Goal: Use online tool/utility: Utilize a website feature to perform a specific function

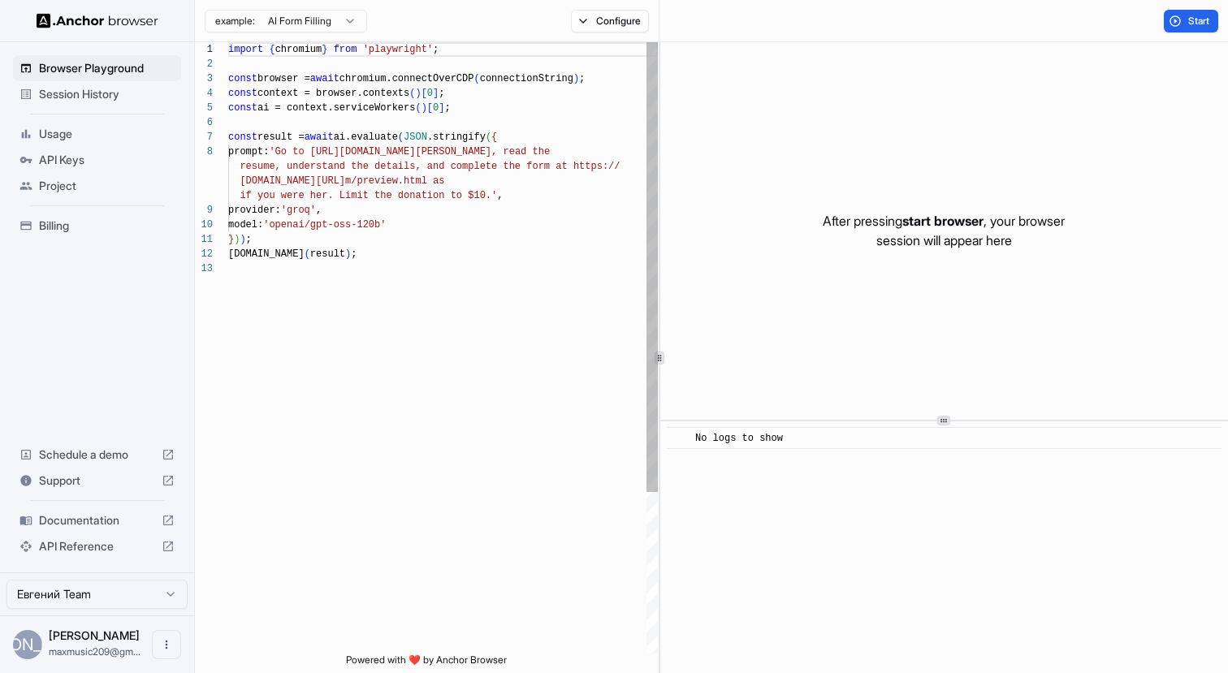
scroll to position [73, 0]
click at [502, 350] on div "import { chromium } from 'playwright' ; const browser = await chromium.connectO…" at bounding box center [443, 457] width 430 height 831
type textarea "**********"
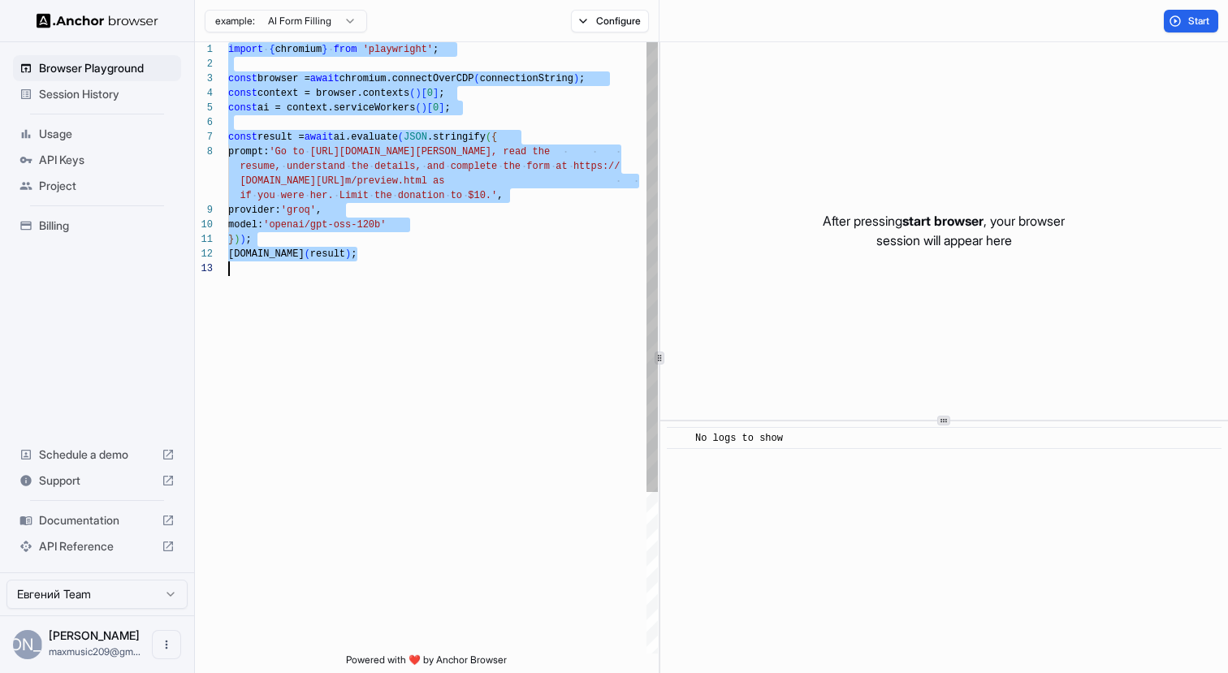
scroll to position [0, 0]
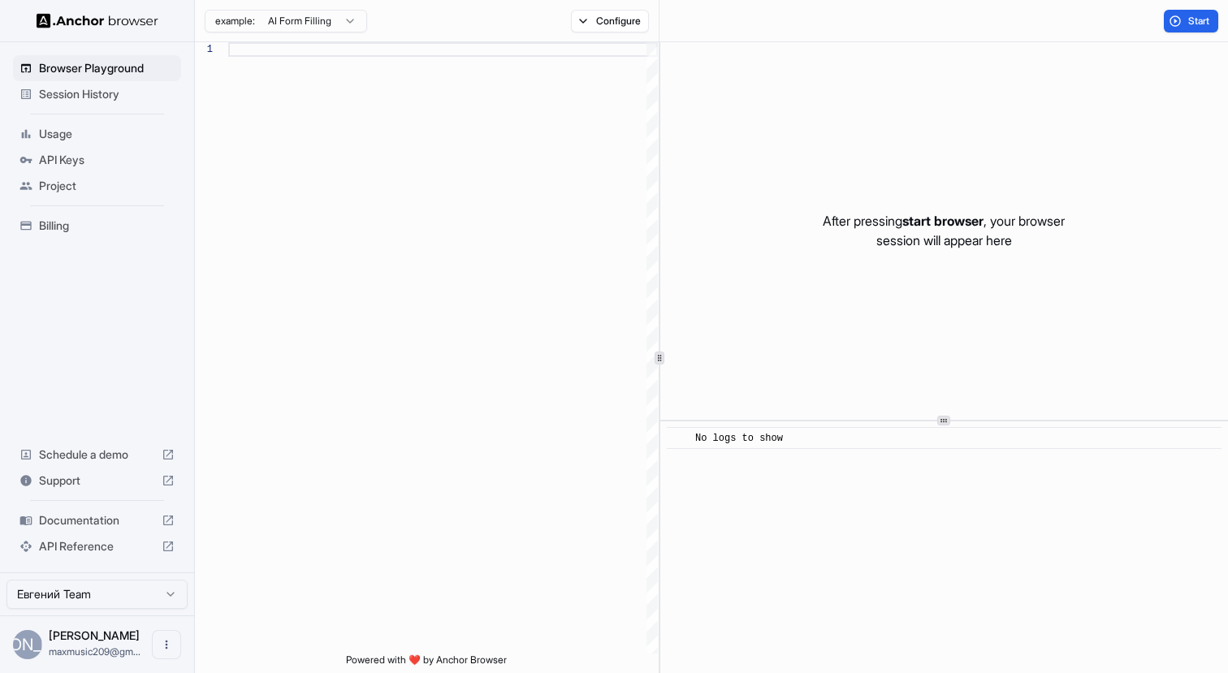
type textarea "**********"
click at [124, 311] on div "Browser Playground Session History Usage API Keys Project Billing Schedule a de…" at bounding box center [97, 307] width 194 height 530
click at [90, 65] on span "Browser Playground" at bounding box center [107, 68] width 136 height 16
click at [599, 19] on button "Configure" at bounding box center [610, 21] width 79 height 23
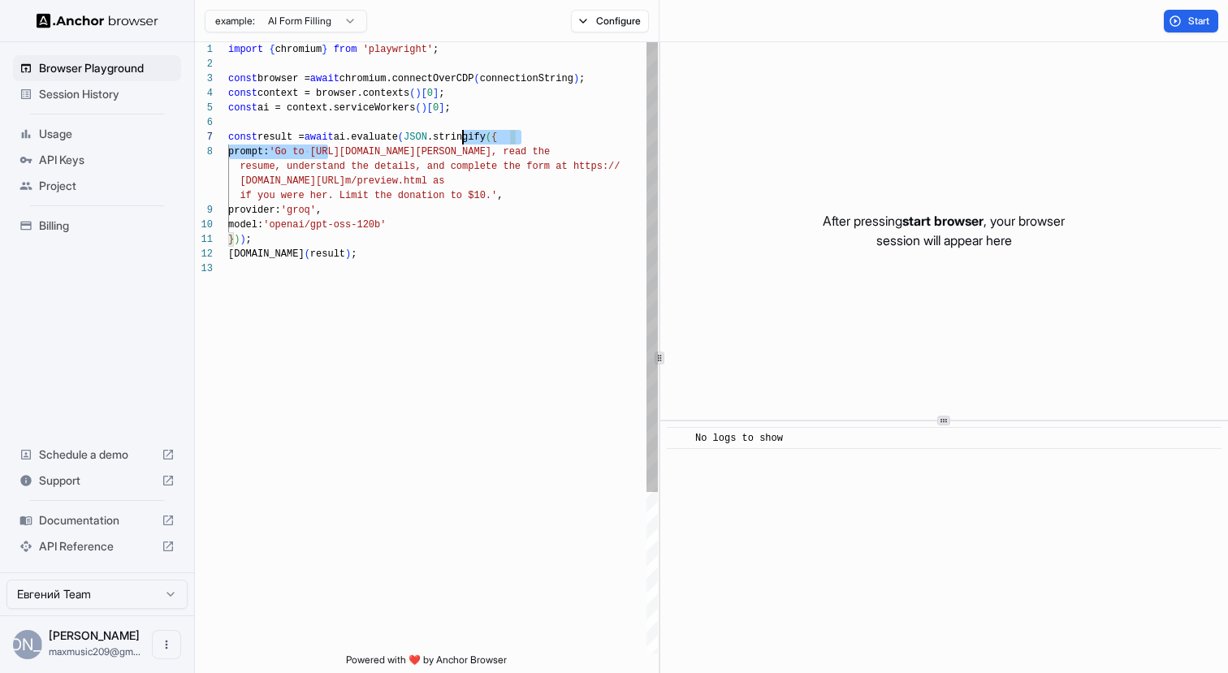
scroll to position [102, 0]
drag, startPoint x: 329, startPoint y: 153, endPoint x: 555, endPoint y: 150, distance: 225.8
click at [555, 150] on div "import { chromium } from 'playwright' ; const browser = await chromium.connectO…" at bounding box center [443, 457] width 430 height 831
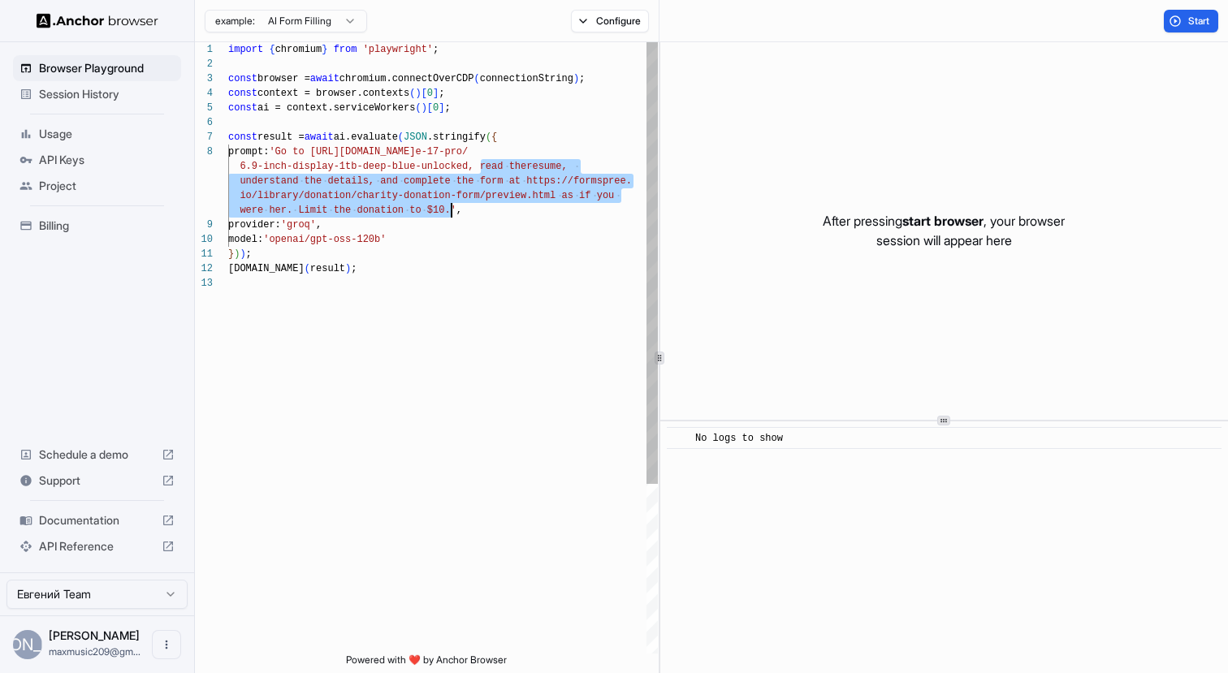
drag, startPoint x: 482, startPoint y: 166, endPoint x: 449, endPoint y: 214, distance: 57.2
click at [449, 214] on div "import { chromium } from 'playwright' ; const browser = await chromium.connectO…" at bounding box center [443, 464] width 430 height 845
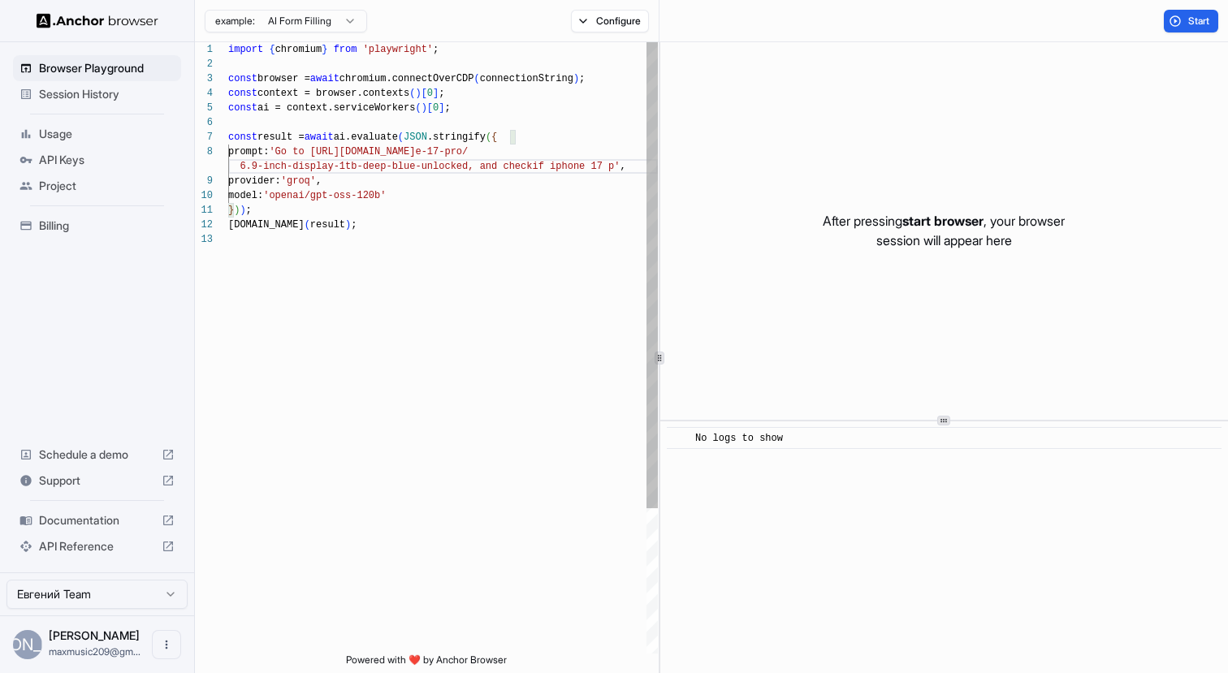
scroll to position [132, 0]
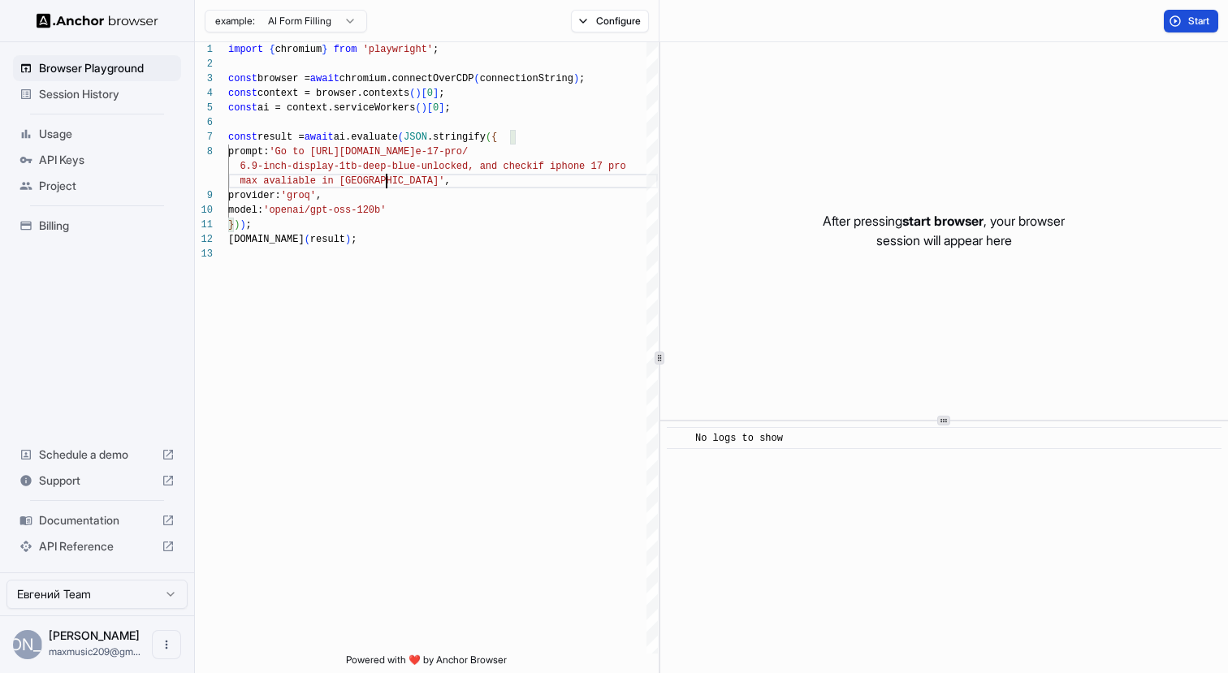
type textarea "**********"
click at [1174, 24] on button "Start" at bounding box center [1191, 21] width 54 height 23
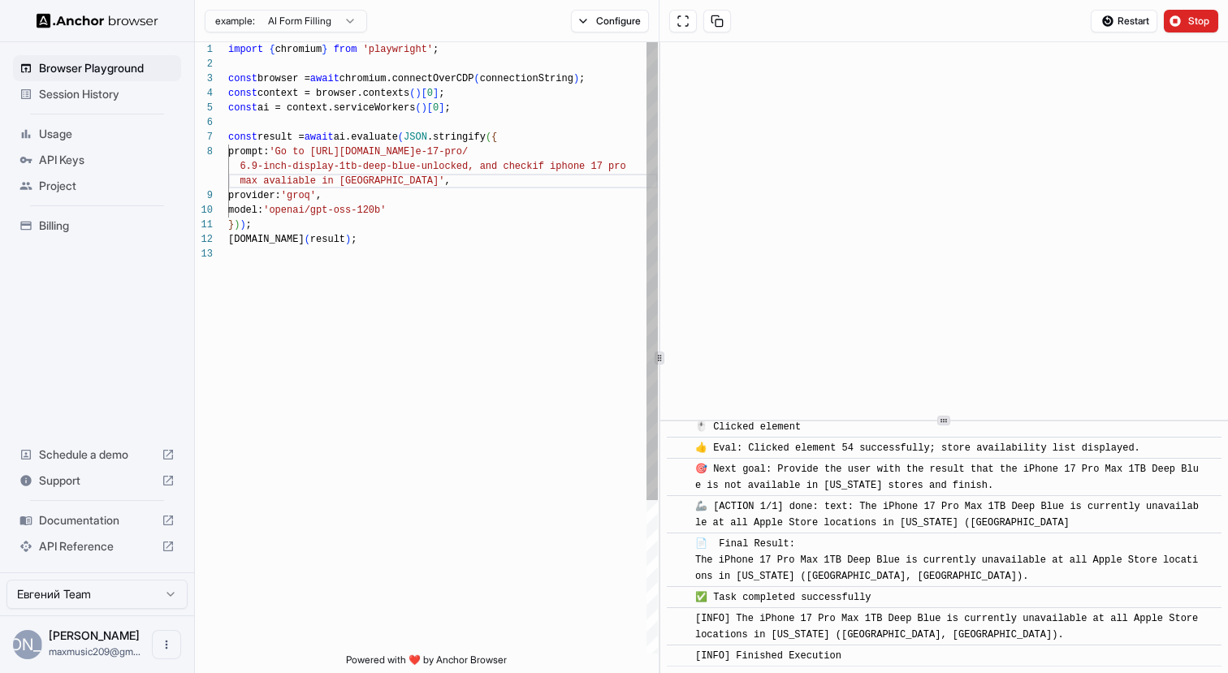
scroll to position [102, 0]
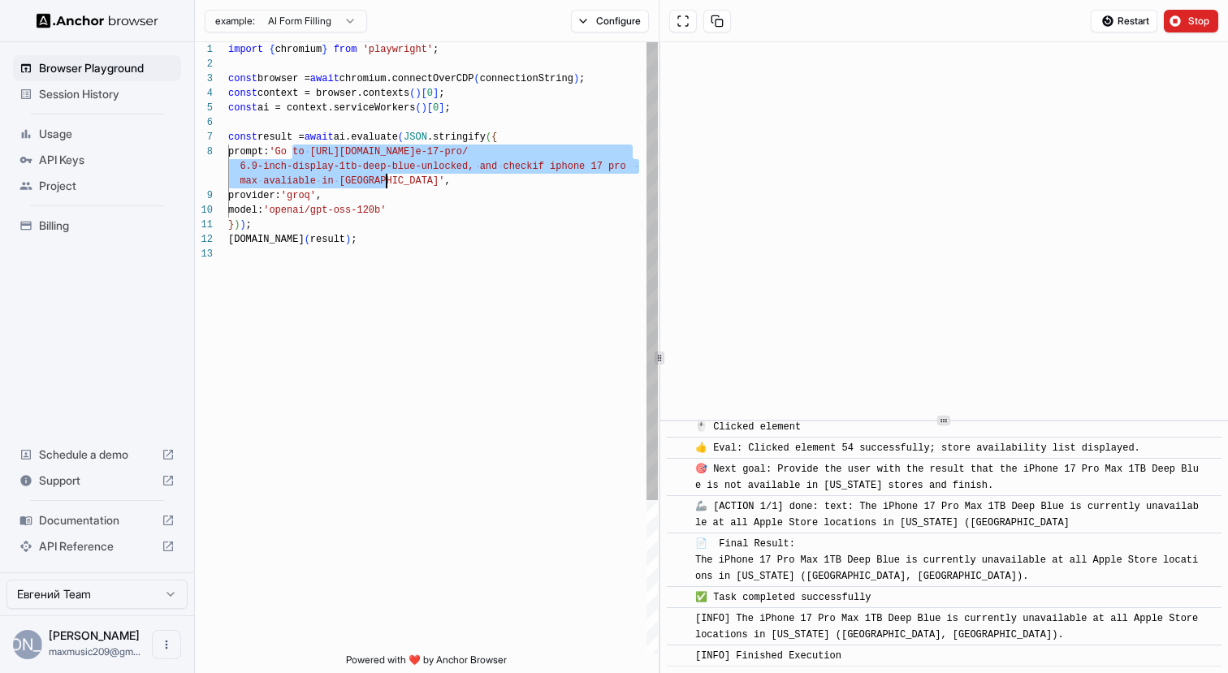
drag, startPoint x: 293, startPoint y: 150, endPoint x: 385, endPoint y: 182, distance: 97.1
click at [385, 182] on div "import { chromium } from 'playwright' ; const browser = await chromium.connectO…" at bounding box center [443, 450] width 430 height 816
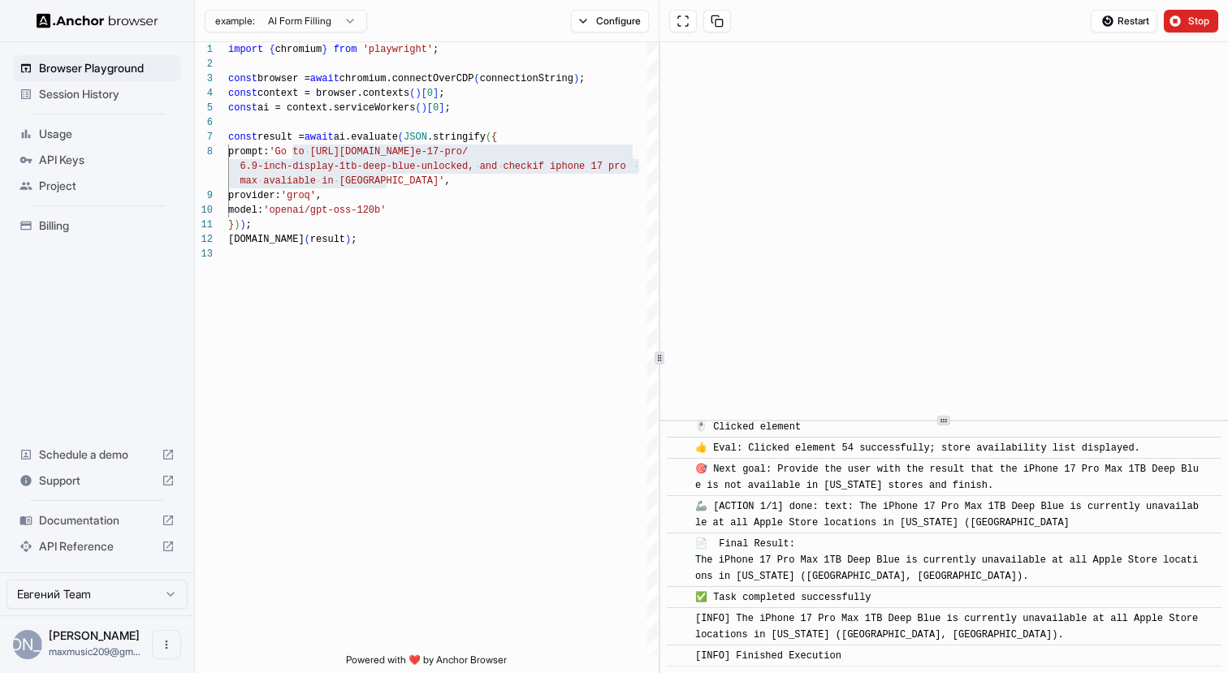
click at [78, 132] on span "Usage" at bounding box center [107, 134] width 136 height 16
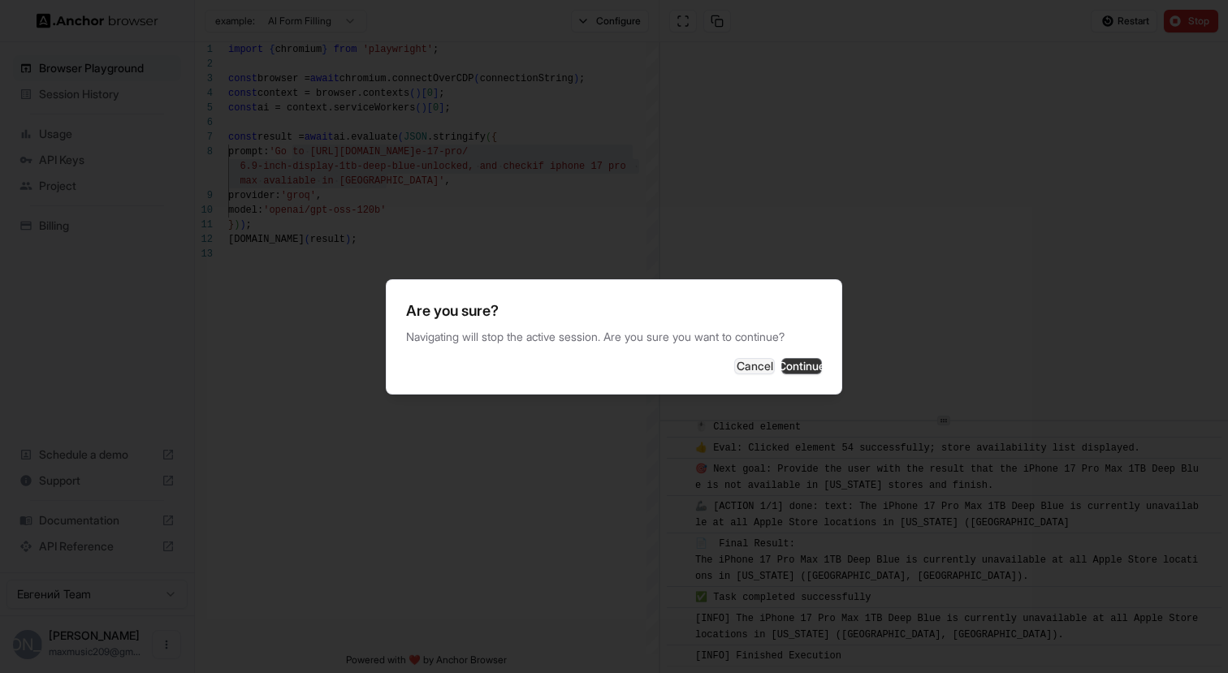
click at [794, 365] on button "Continue" at bounding box center [801, 366] width 41 height 16
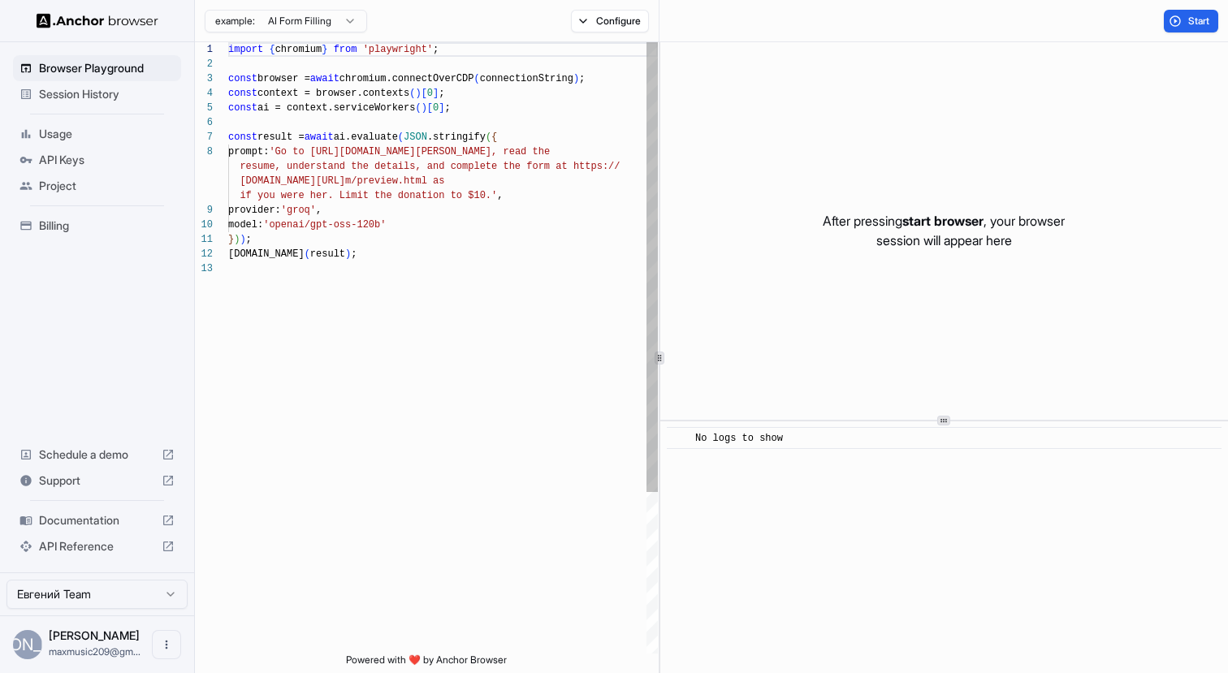
scroll to position [102, 0]
click at [435, 303] on div "import { chromium } from 'playwright' ; const browser = await chromium.connectO…" at bounding box center [443, 457] width 430 height 831
click at [583, 27] on button "Configure" at bounding box center [610, 21] width 79 height 23
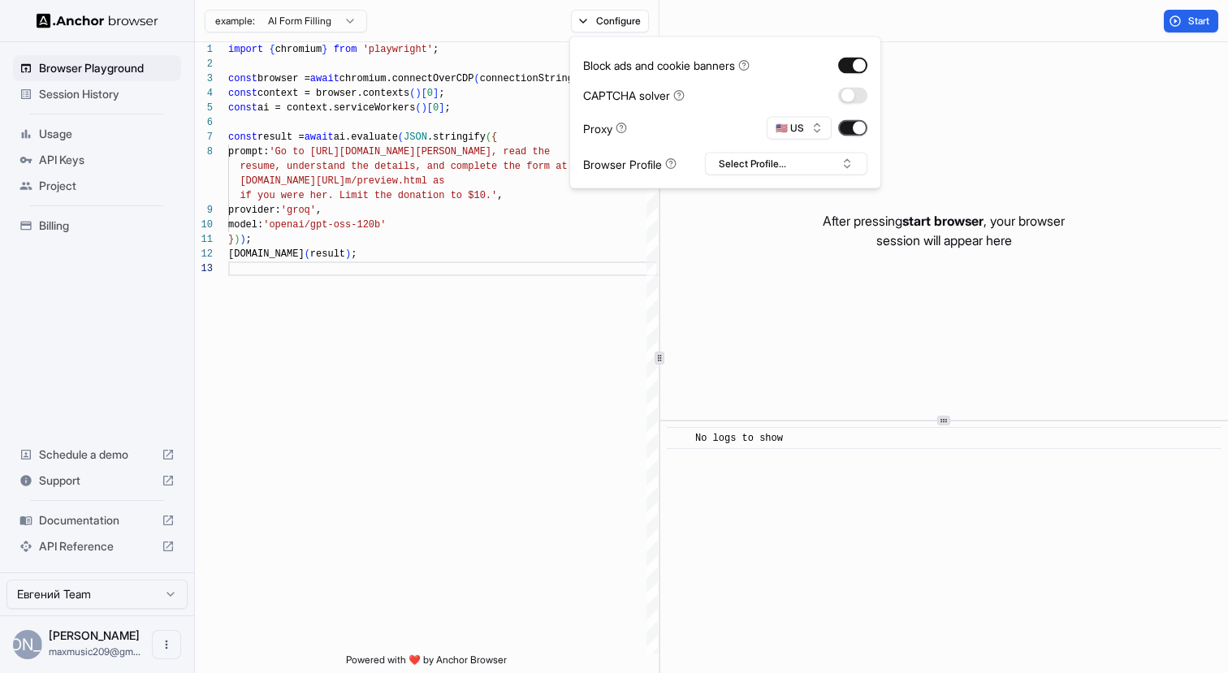
click at [855, 127] on button "button" at bounding box center [852, 128] width 29 height 16
click at [507, 261] on div "import { chromium } from 'playwright' ; const browser = await chromium.connectO…" at bounding box center [443, 457] width 430 height 831
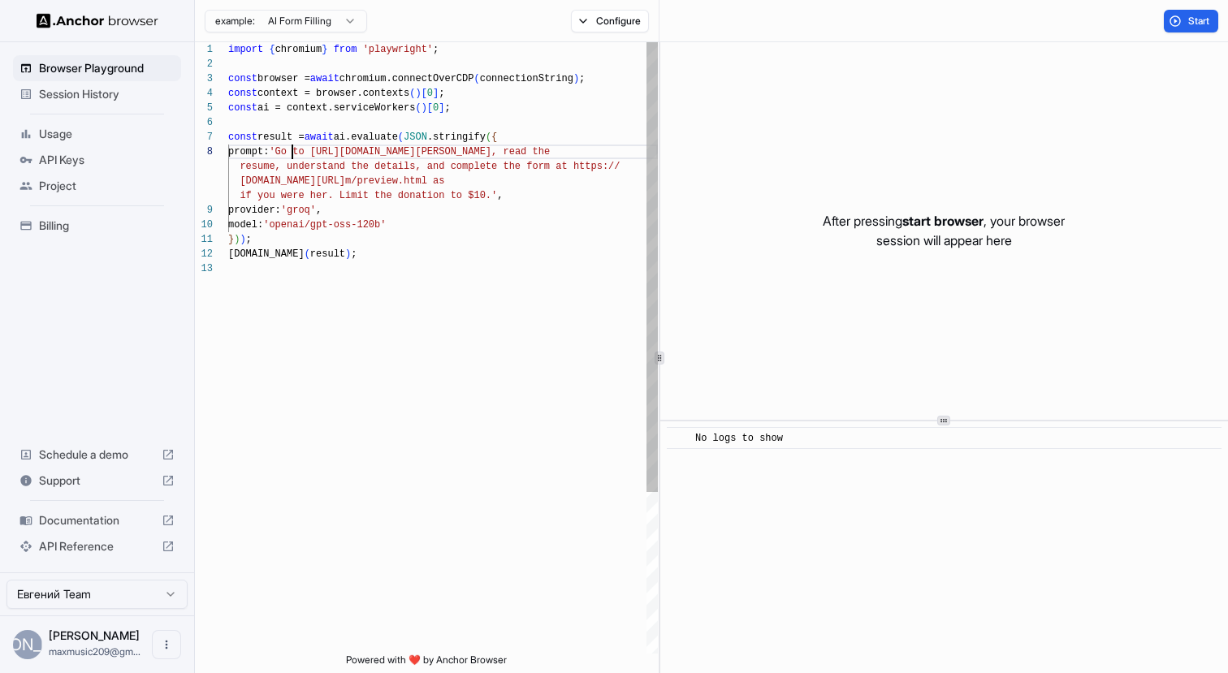
scroll to position [102, 0]
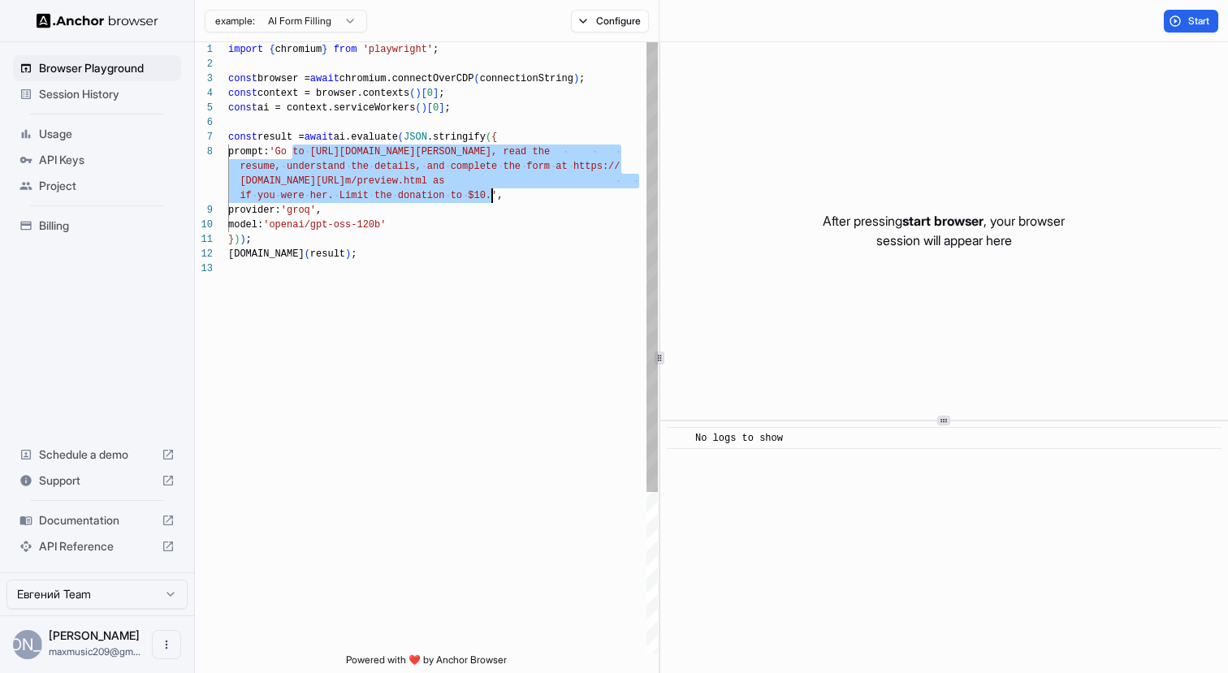
drag, startPoint x: 293, startPoint y: 149, endPoint x: 491, endPoint y: 199, distance: 203.7
click at [491, 199] on div "import { chromium } from 'playwright' ; const browser = await chromium.connectO…" at bounding box center [443, 457] width 430 height 831
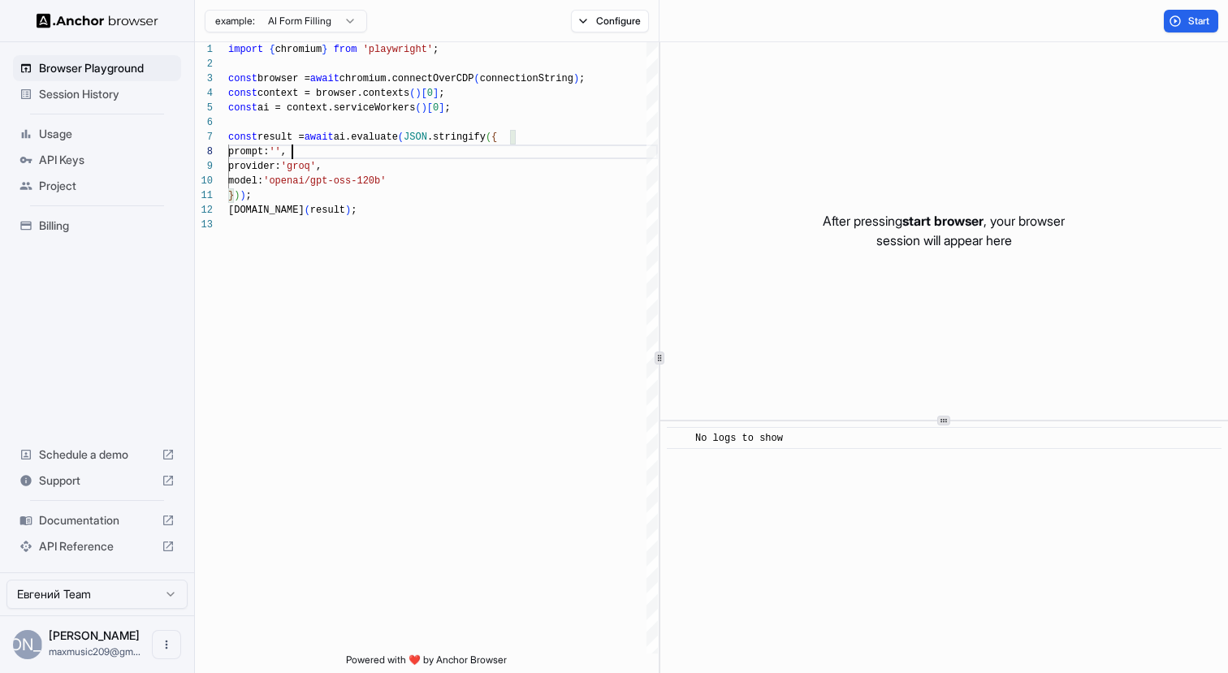
scroll to position [132, 0]
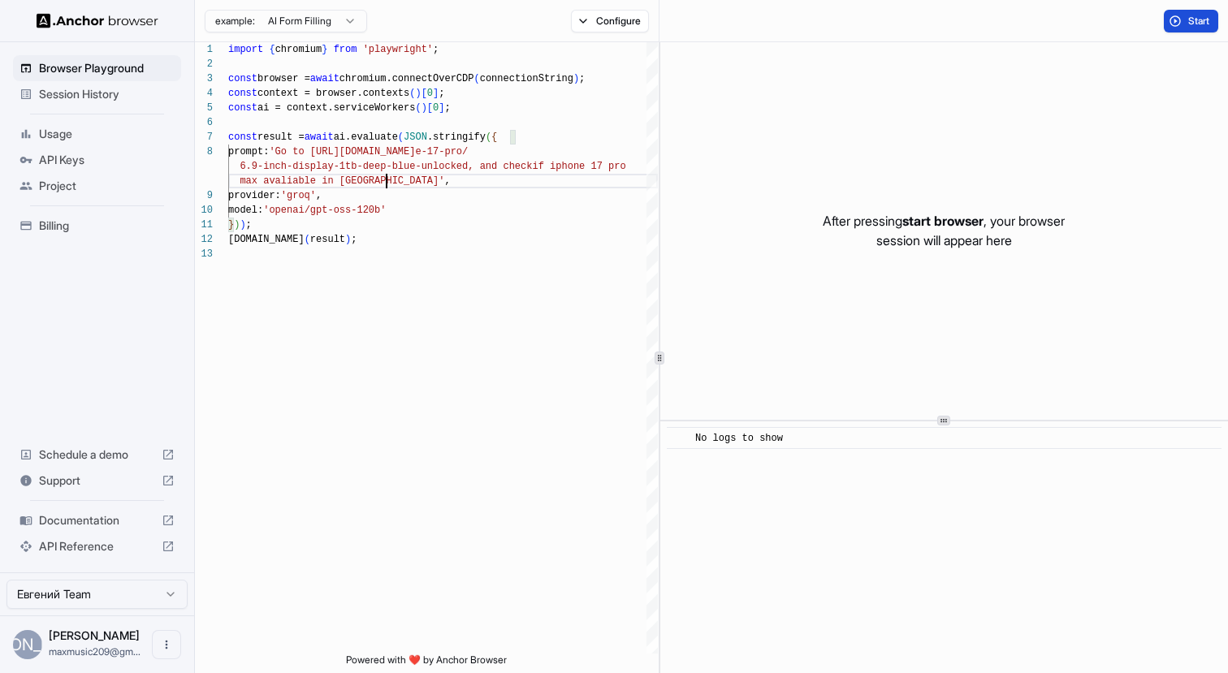
click at [1190, 24] on span "Start" at bounding box center [1199, 21] width 23 height 13
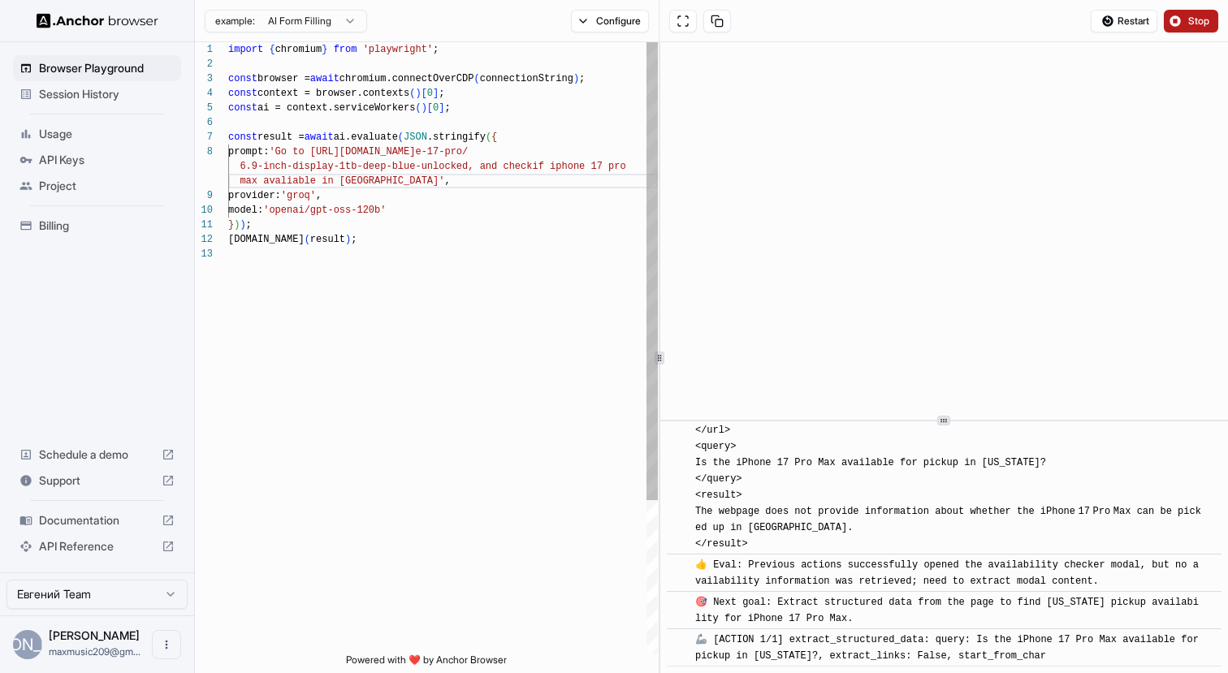
scroll to position [58, 0]
click at [377, 271] on div "import { chromium } from 'playwright' ; const browser = await chromium.connectO…" at bounding box center [443, 450] width 430 height 816
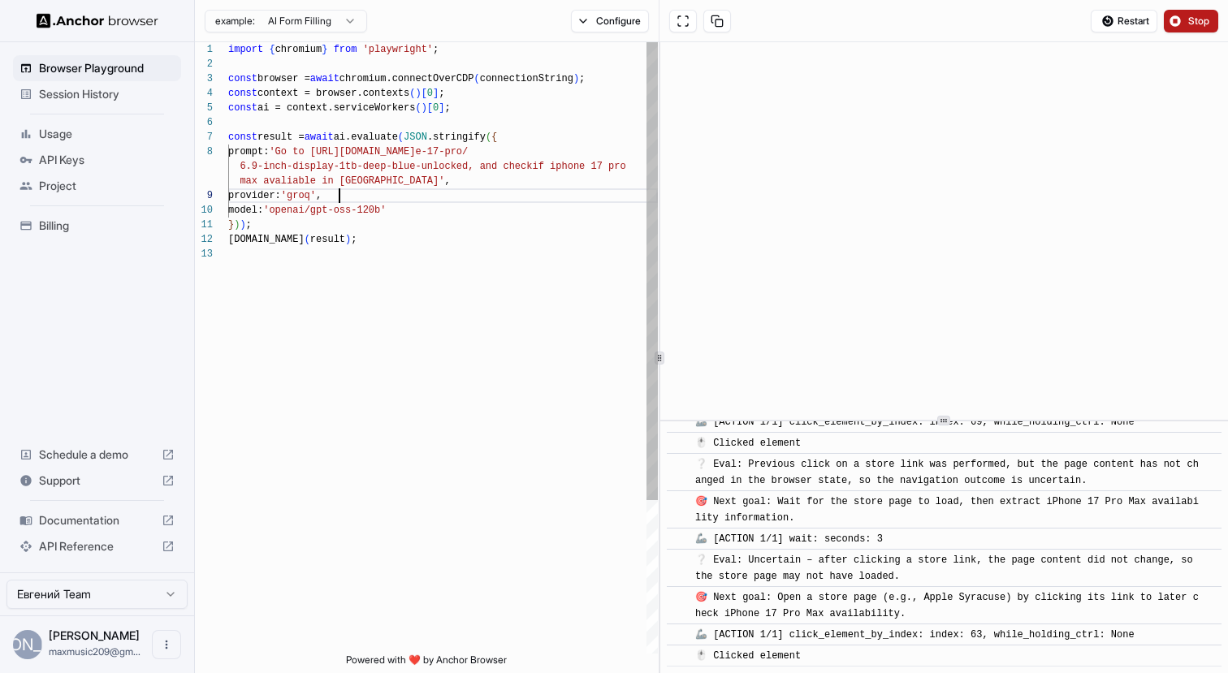
scroll to position [0, 0]
click at [504, 191] on div "import { chromium } from 'playwright' ; const browser = await chromium.connectO…" at bounding box center [443, 450] width 430 height 816
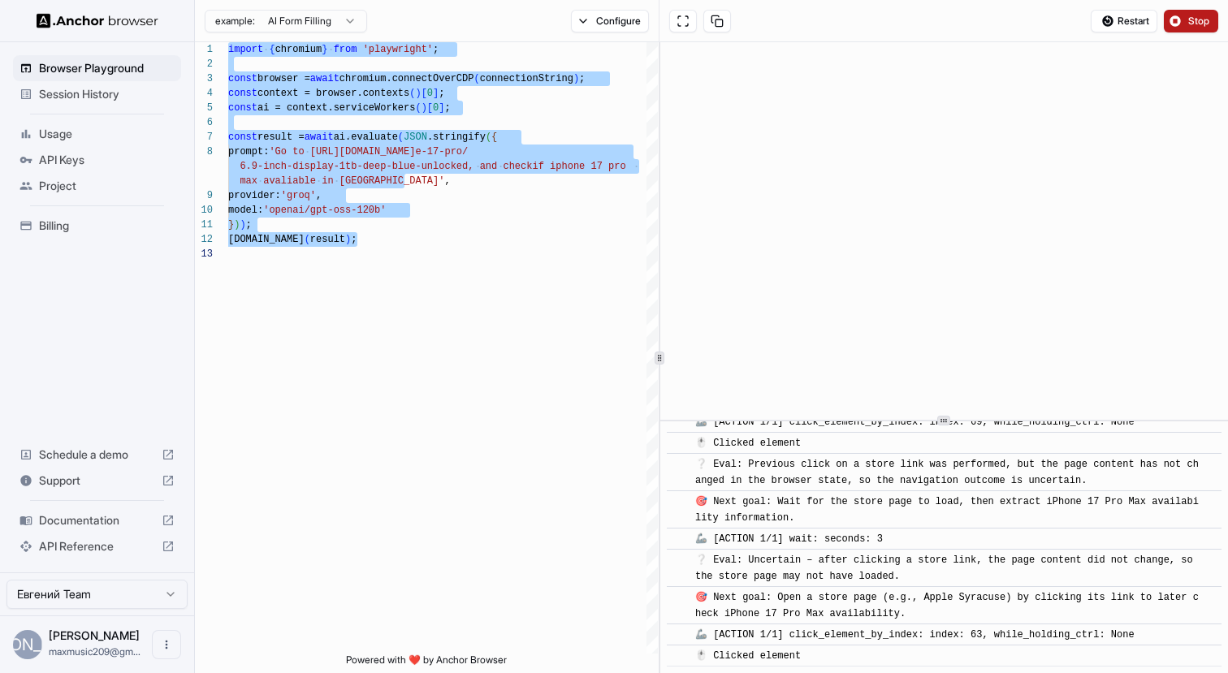
click at [1195, 17] on span "Stop" at bounding box center [1199, 21] width 23 height 13
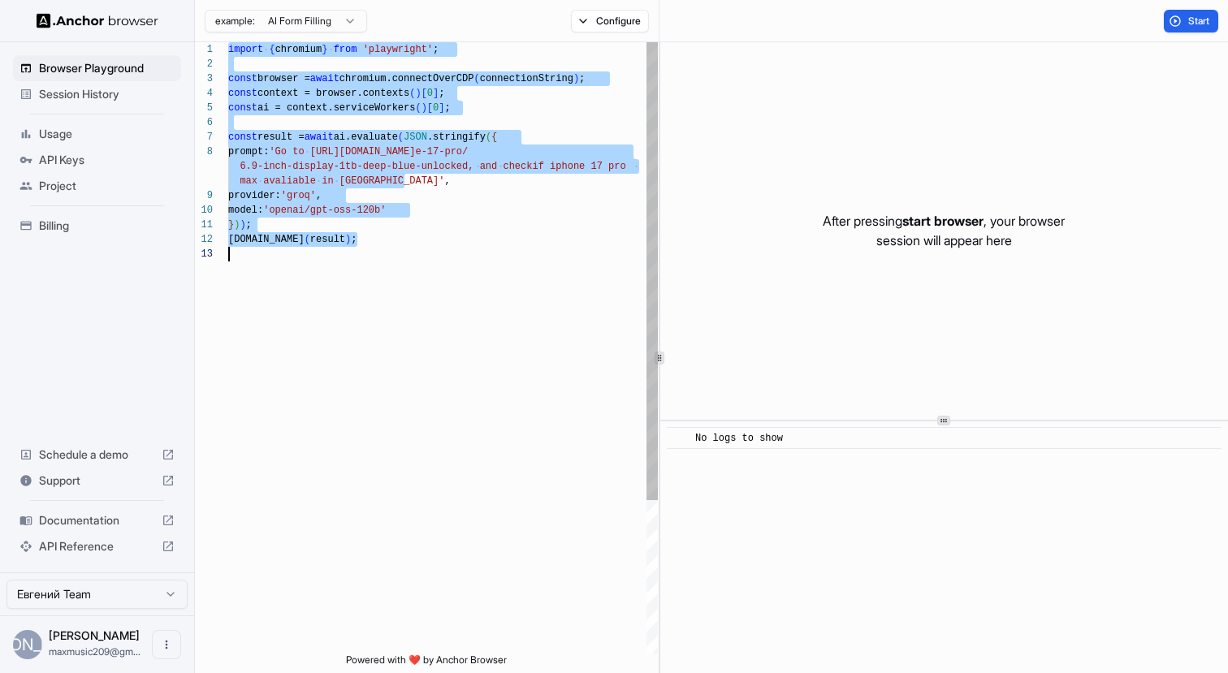
click at [440, 172] on div "import { chromium } from 'playwright' ; const browser = await chromium.connectO…" at bounding box center [443, 450] width 430 height 816
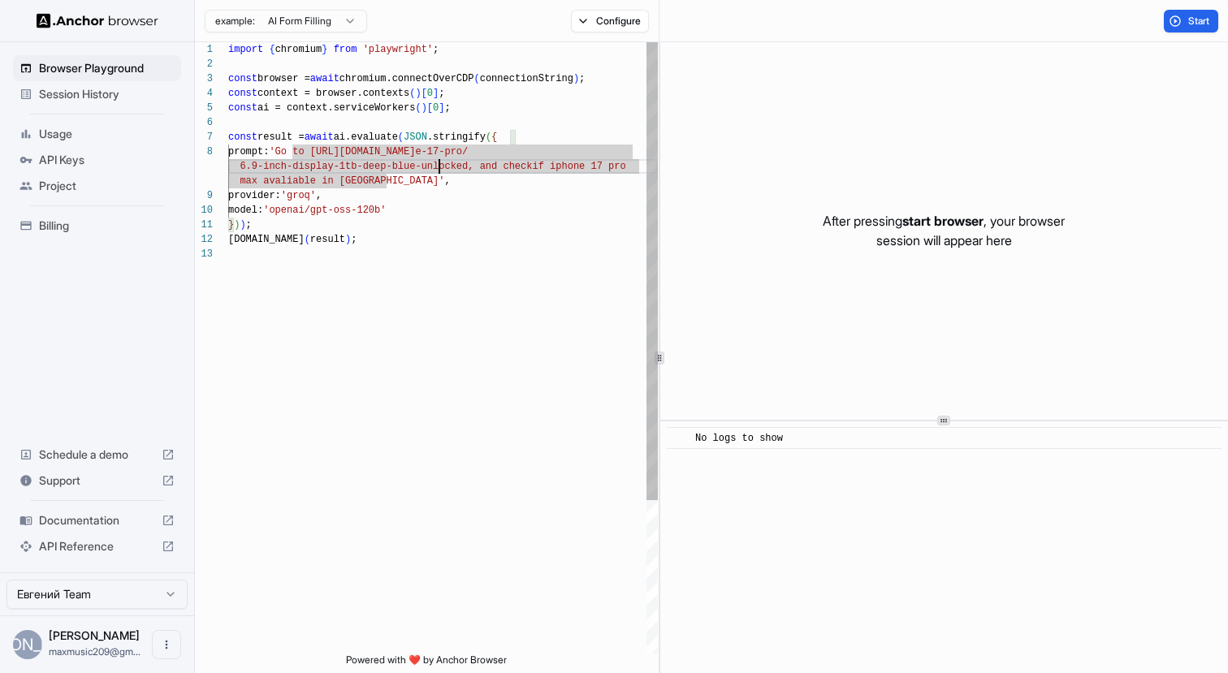
type textarea "**********"
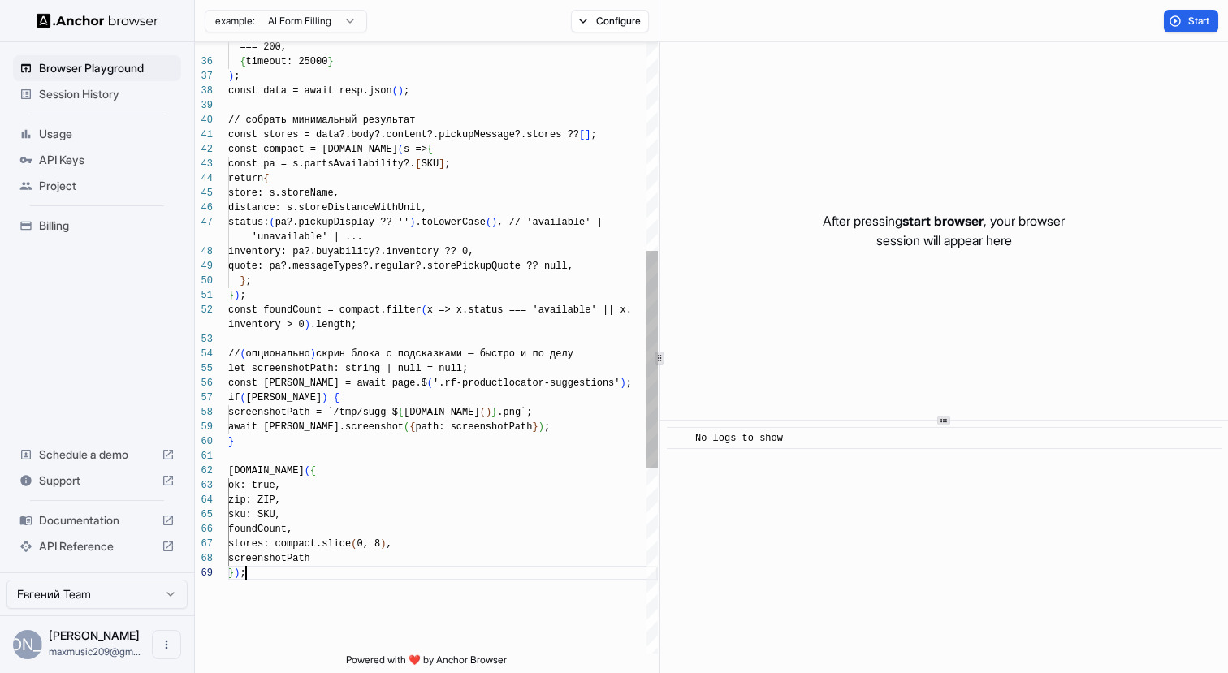
scroll to position [88, 0]
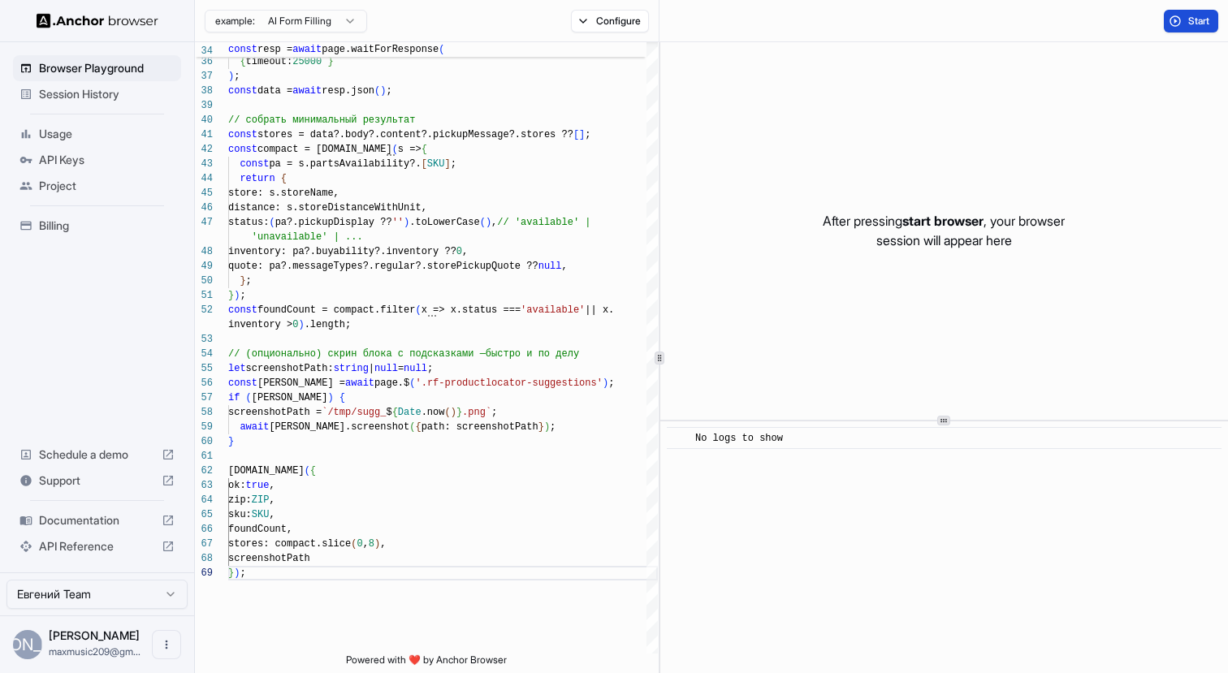
click at [1185, 24] on button "Start" at bounding box center [1191, 21] width 54 height 23
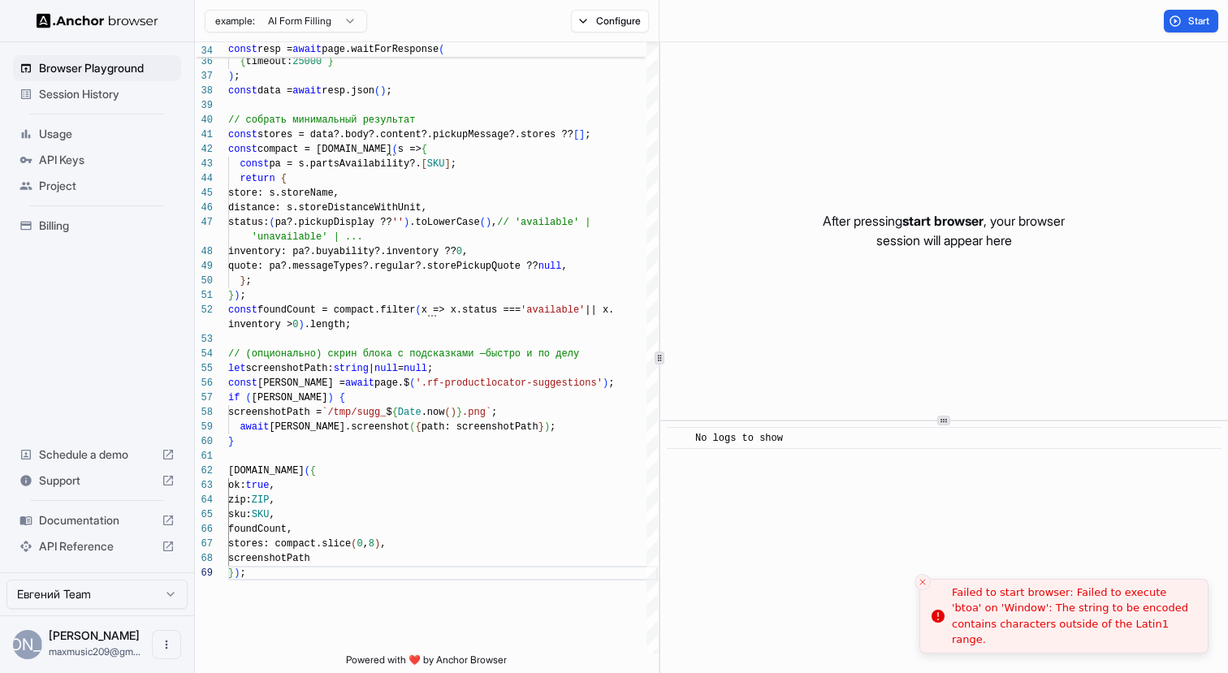
click at [1079, 602] on div "Failed to start browser: Failed to execute 'btoa' on 'Window': The string to be…" at bounding box center [1073, 616] width 243 height 63
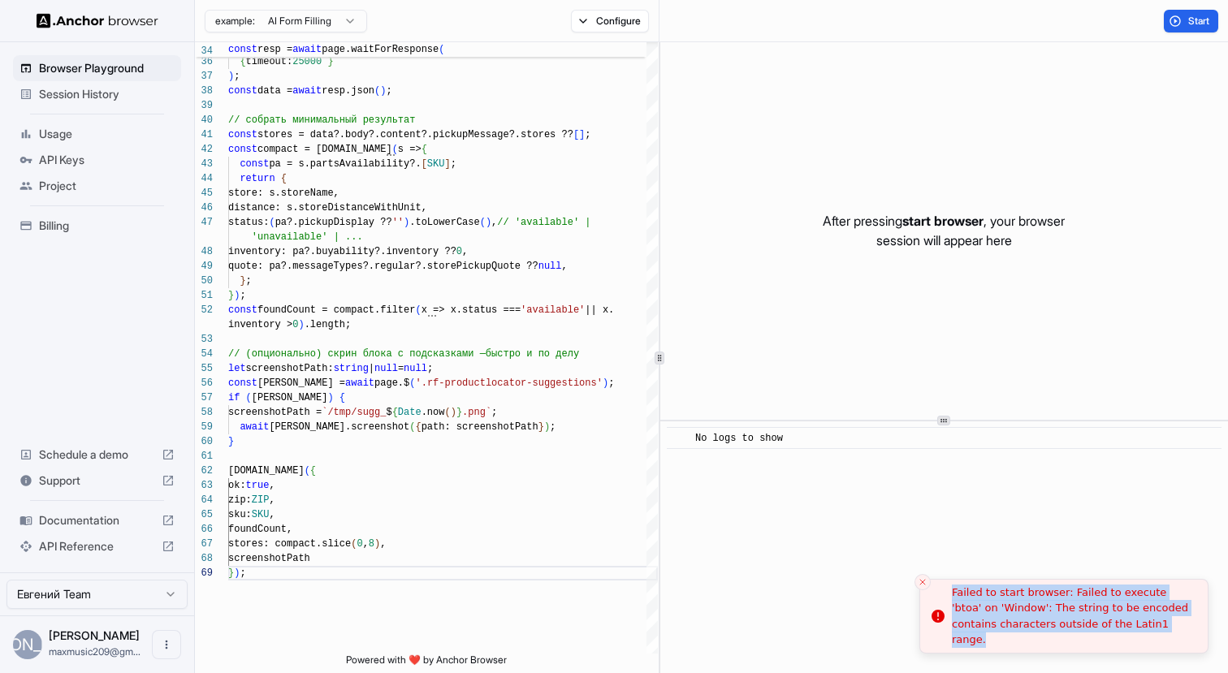
click at [1079, 602] on div "Failed to start browser: Failed to execute 'btoa' on 'Window': The string to be…" at bounding box center [1073, 616] width 243 height 63
copy body "Failed to start browser: Failed to execute 'btoa' on 'Window': The string to be…"
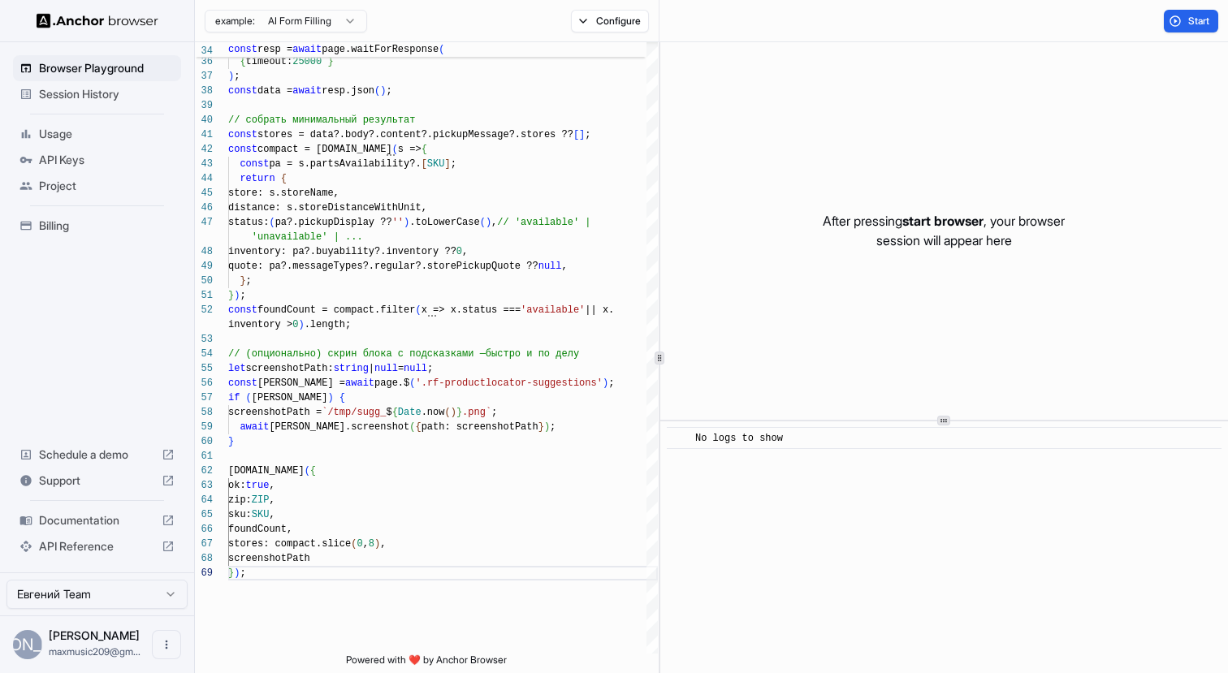
click at [332, 25] on html "Browser Playground Session History Usage API Keys Project Billing Schedule a de…" at bounding box center [614, 336] width 1228 height 673
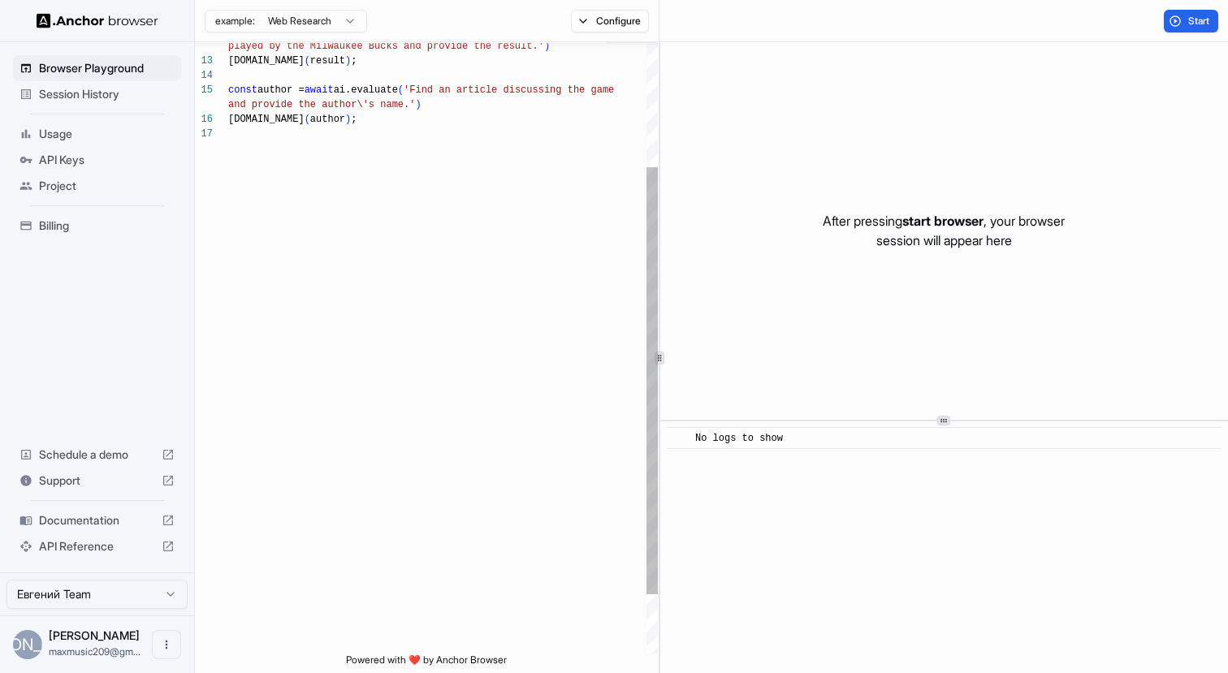
scroll to position [146, 0]
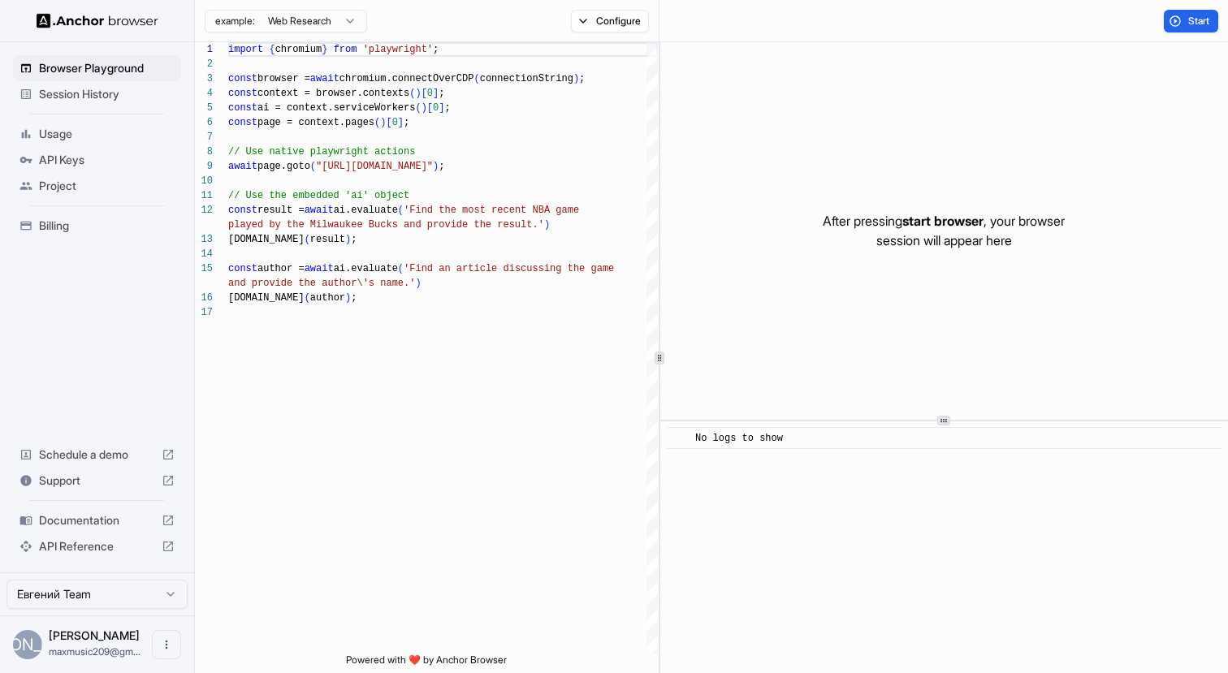
click at [296, 38] on div "example: Web Research Configure" at bounding box center [427, 21] width 465 height 42
click at [296, 34] on div "example: Web Research" at bounding box center [281, 20] width 172 height 29
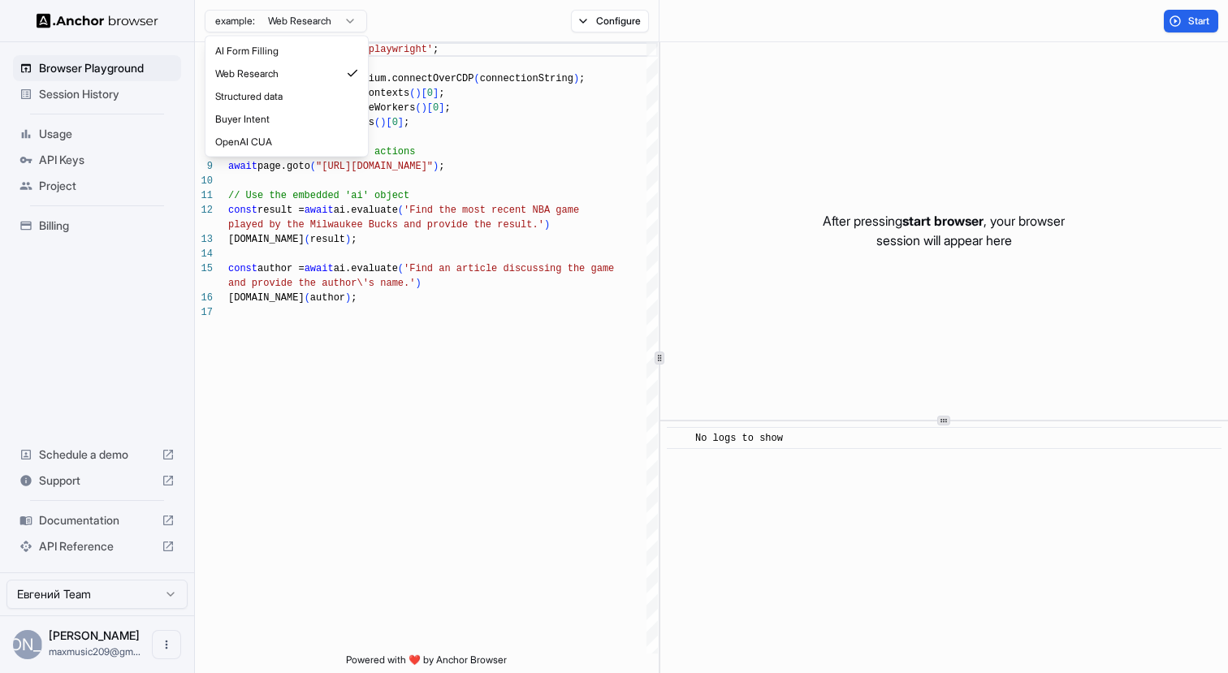
click at [296, 25] on html "Browser Playground Session History Usage API Keys Project Billing Schedule a de…" at bounding box center [614, 336] width 1228 height 673
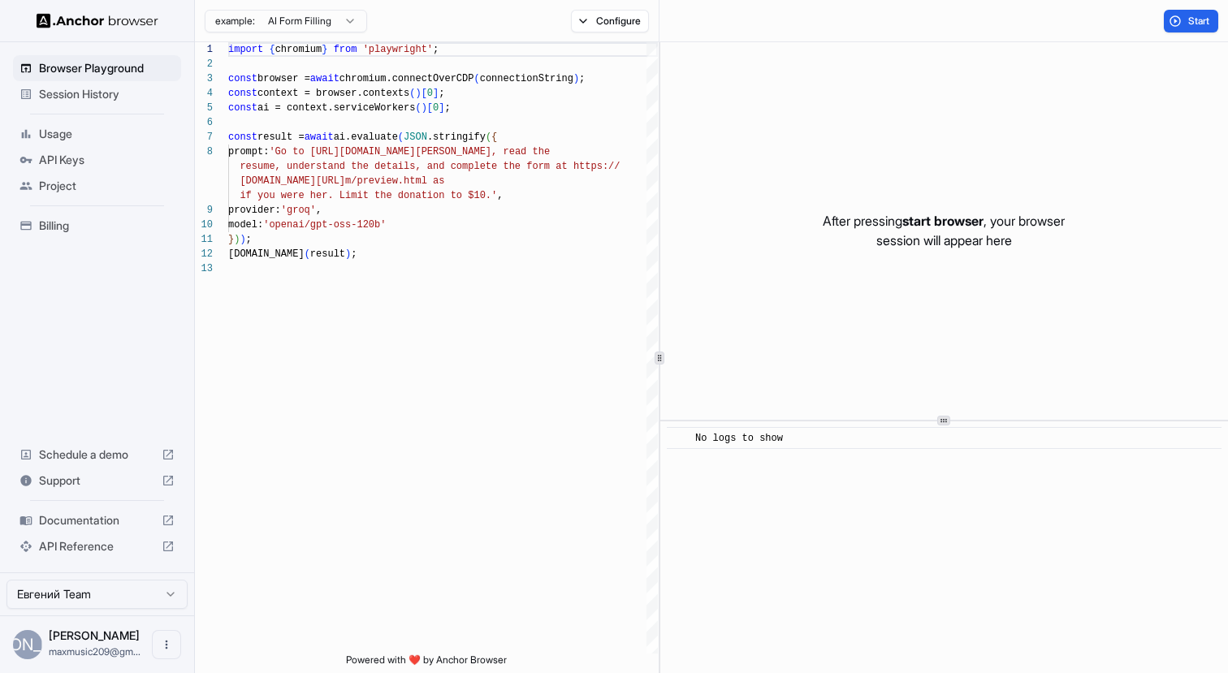
click at [331, 6] on div "example: AI Form Filling" at bounding box center [286, 19] width 162 height 26
click at [326, 21] on html "Browser Playground Session History Usage API Keys Project Billing Schedule a de…" at bounding box center [614, 336] width 1228 height 673
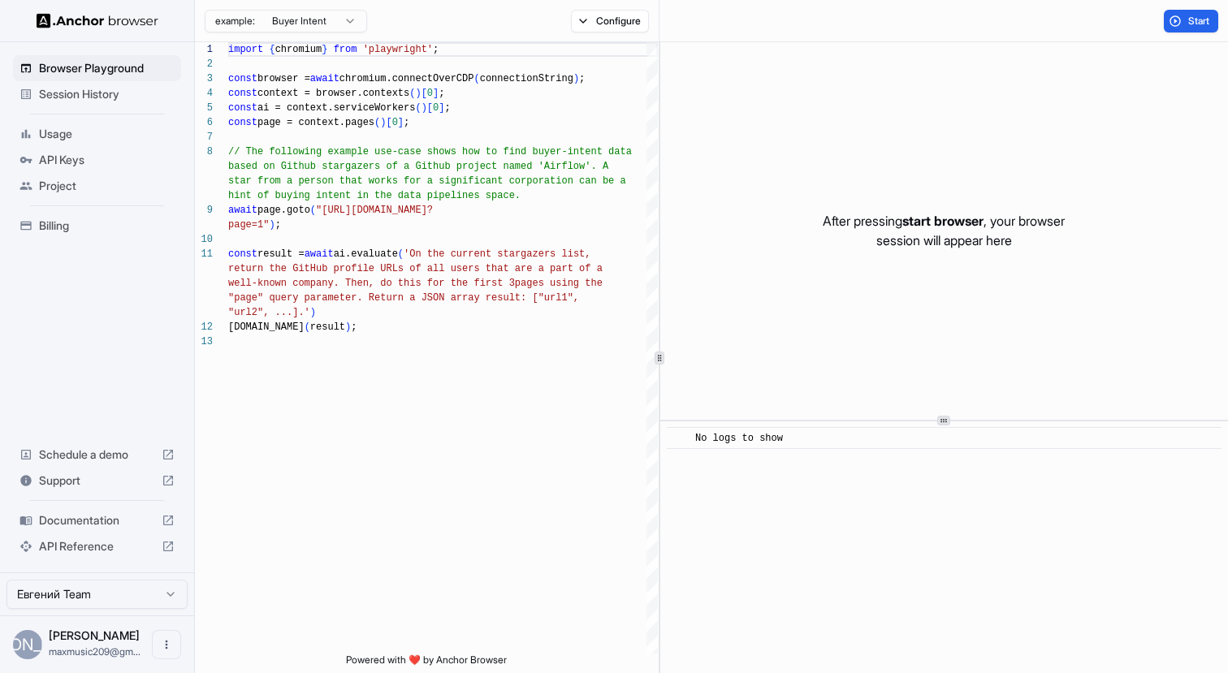
click at [318, 32] on html "Browser Playground Session History Usage API Keys Project Billing Schedule a de…" at bounding box center [614, 336] width 1228 height 673
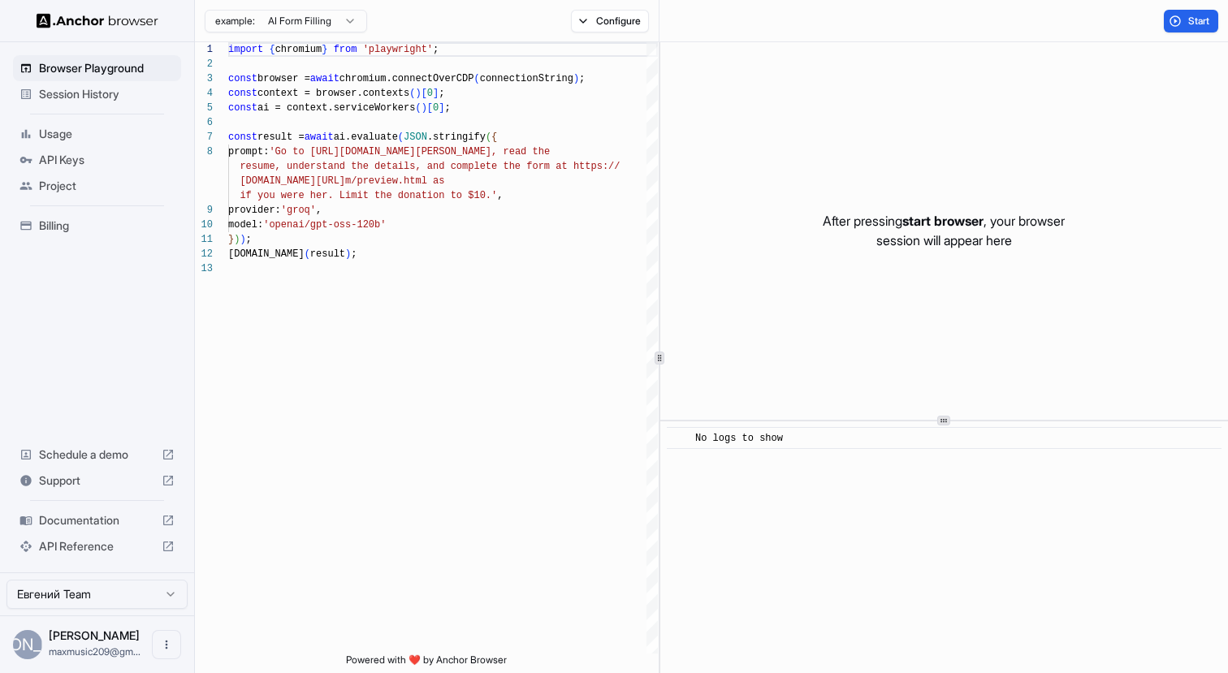
click at [338, 21] on html "Browser Playground Session History Usage API Keys Project Billing Schedule a de…" at bounding box center [614, 336] width 1228 height 673
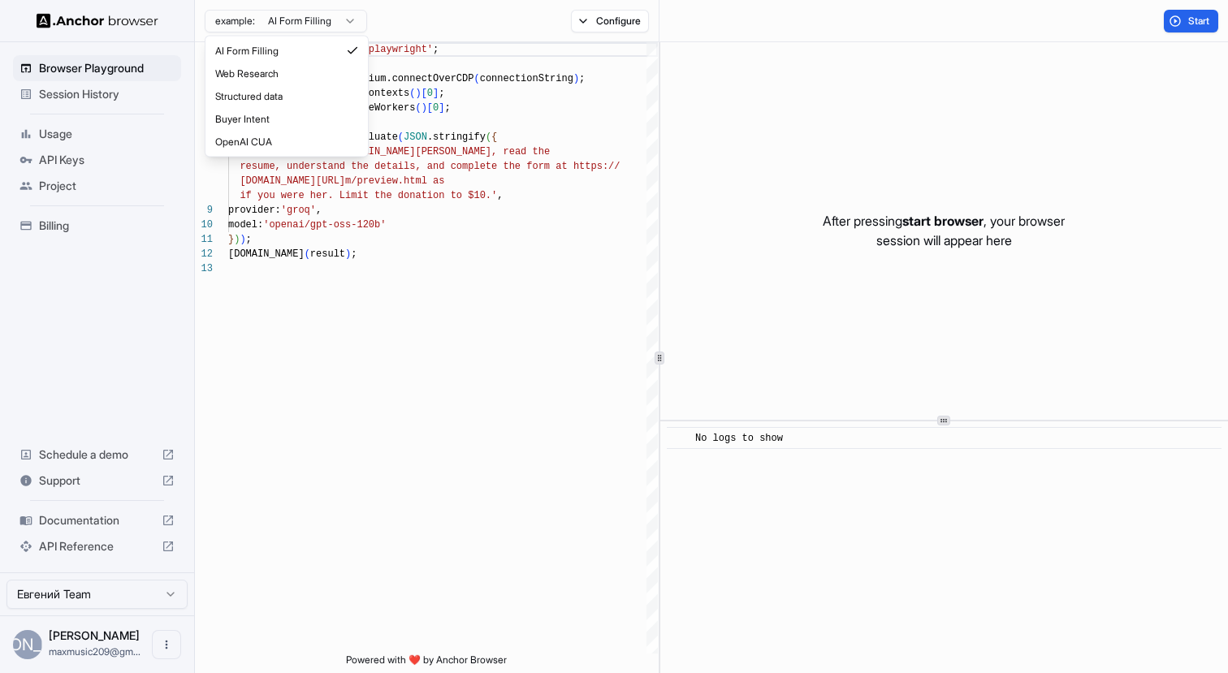
scroll to position [146, 0]
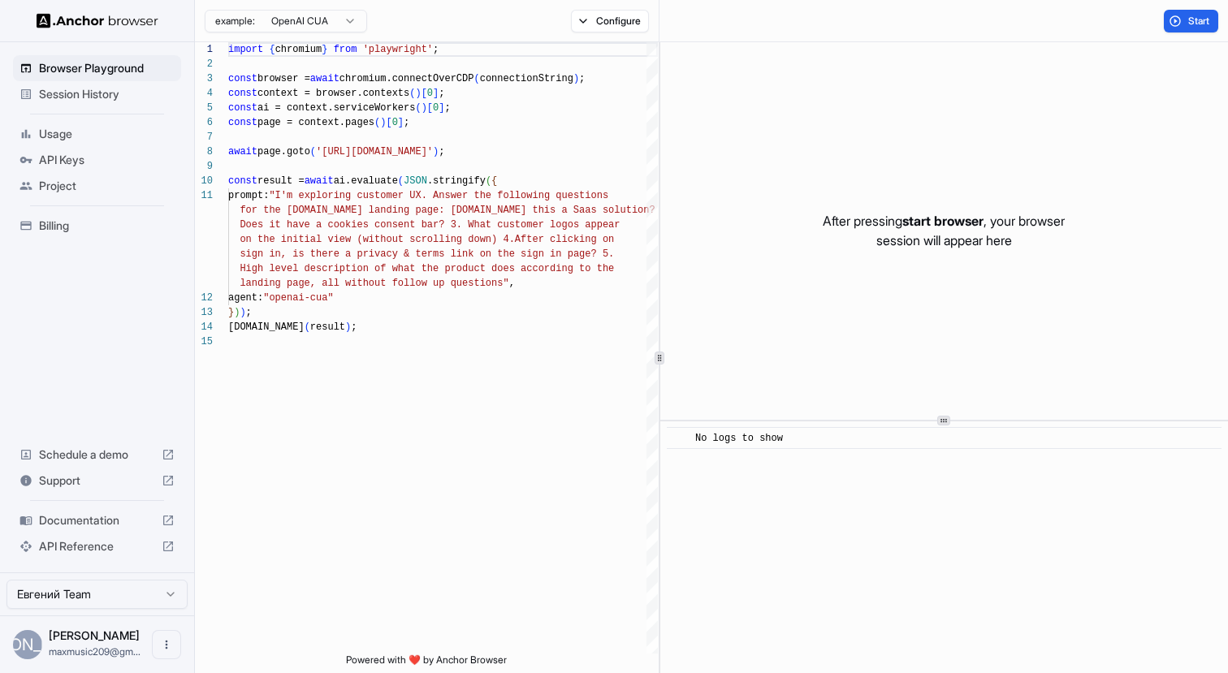
click at [279, 13] on html "Browser Playground Session History Usage API Keys Project Billing Schedule a de…" at bounding box center [614, 336] width 1228 height 673
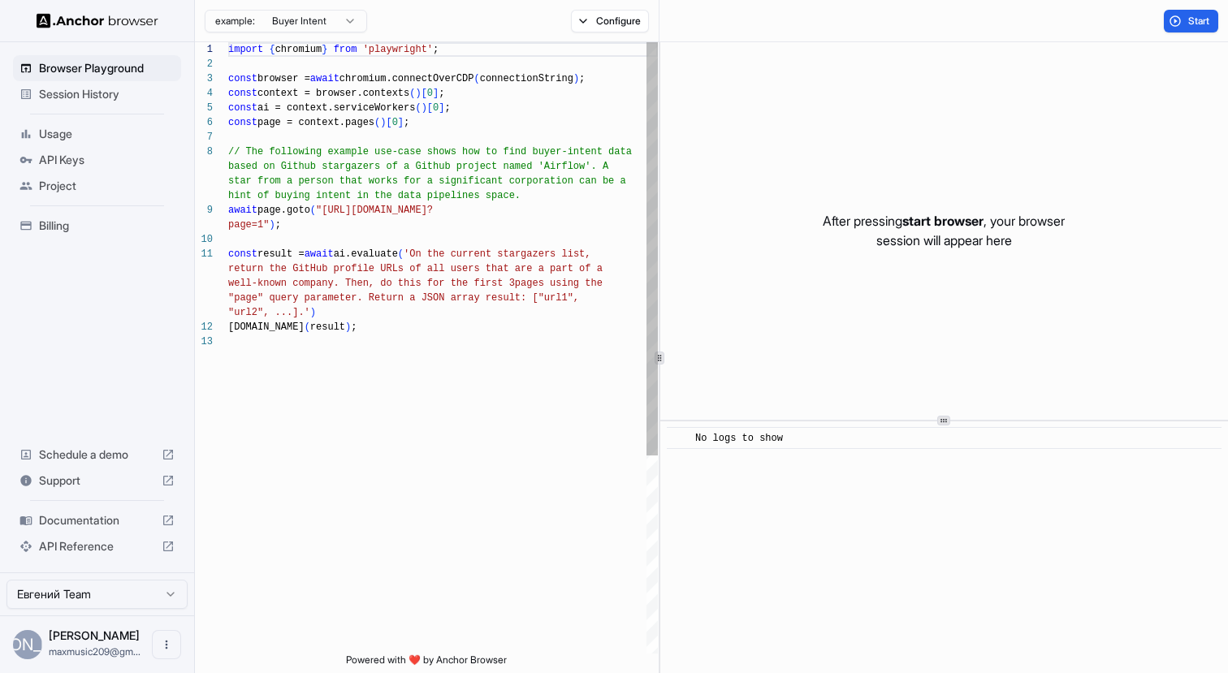
scroll to position [102, 0]
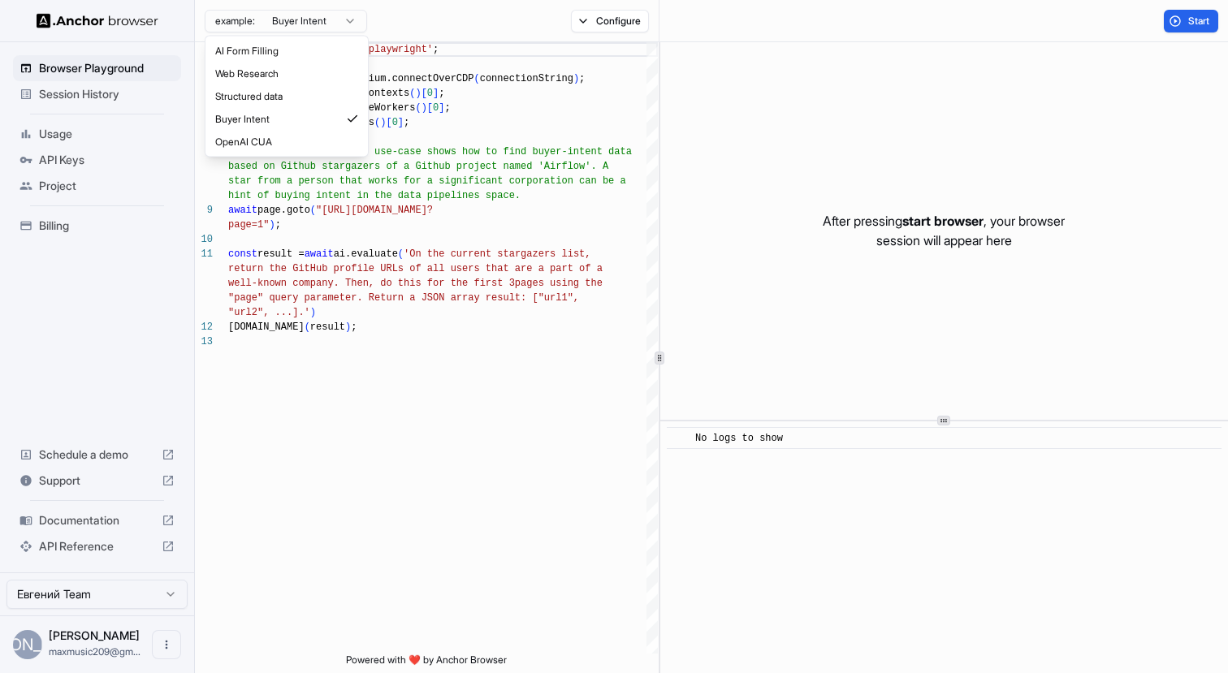
click at [292, 25] on html "Browser Playground Session History Usage API Keys Project Billing Schedule a de…" at bounding box center [614, 336] width 1228 height 673
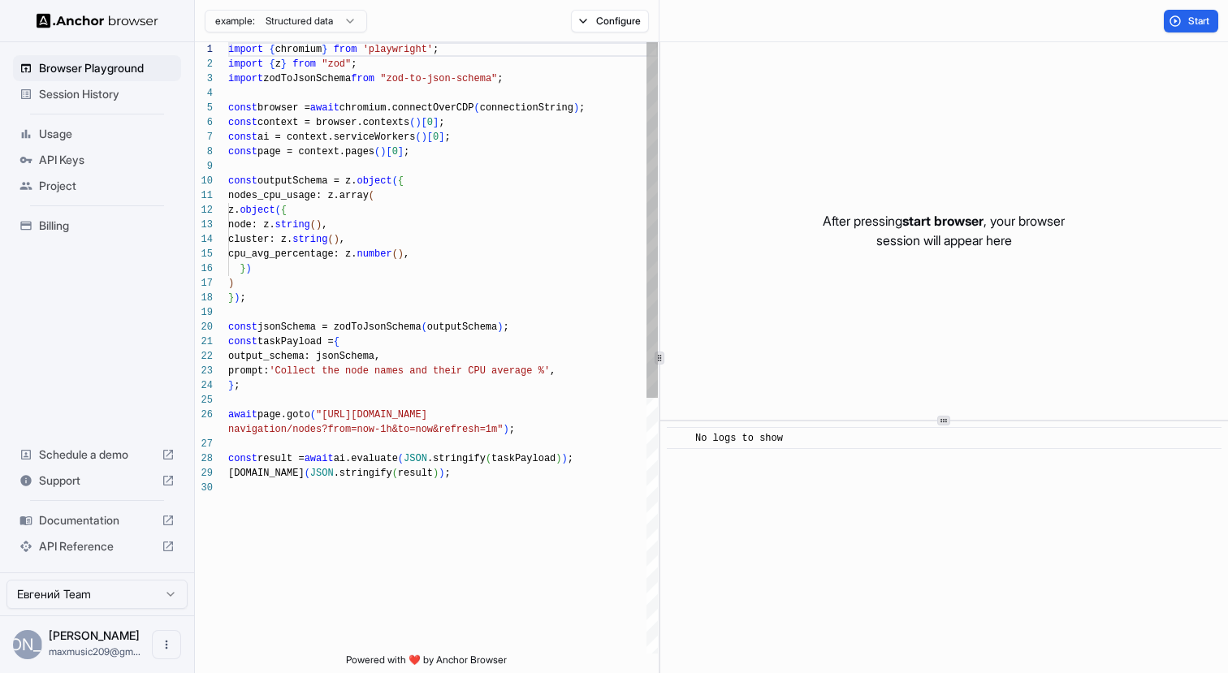
scroll to position [146, 0]
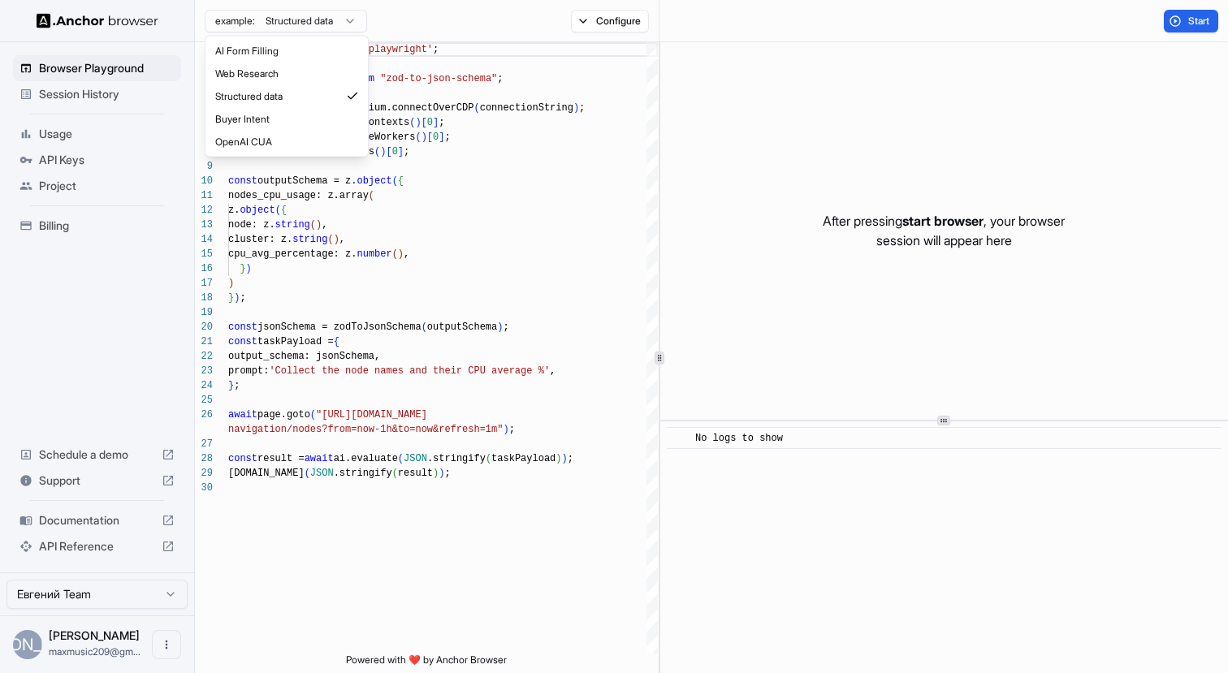
click at [284, 32] on html "Browser Playground Session History Usage API Keys Project Billing Schedule a de…" at bounding box center [614, 336] width 1228 height 673
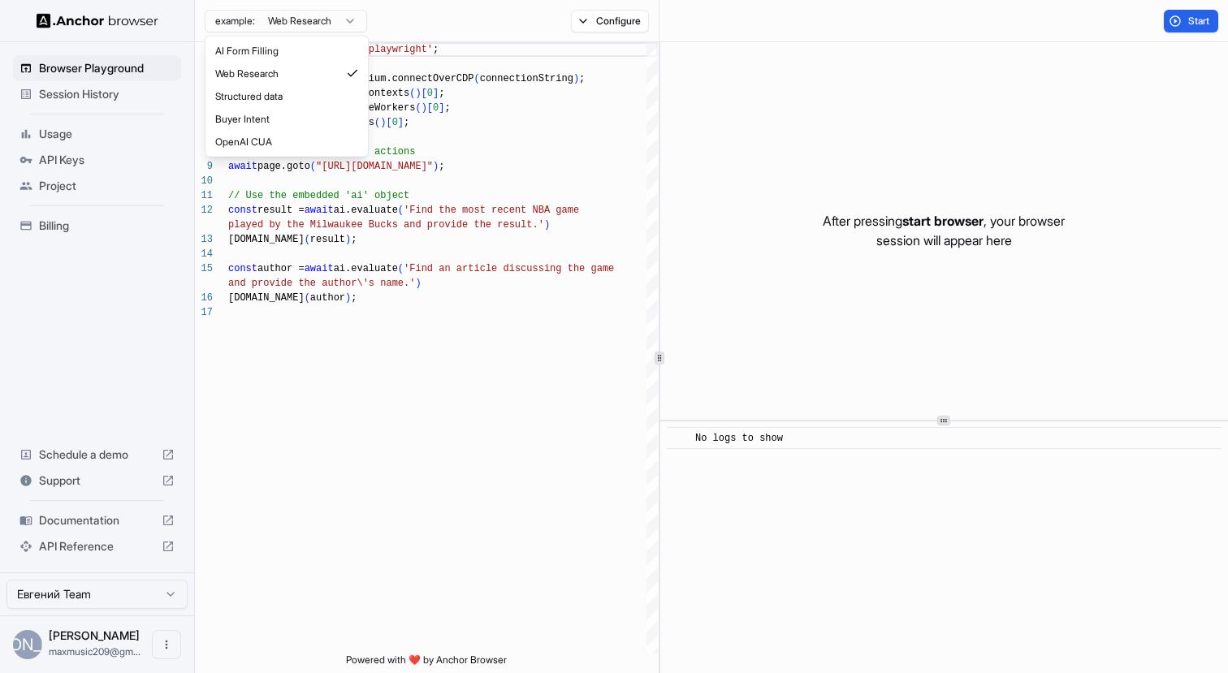
click at [287, 24] on html "Browser Playground Session History Usage API Keys Project Billing Schedule a de…" at bounding box center [614, 336] width 1228 height 673
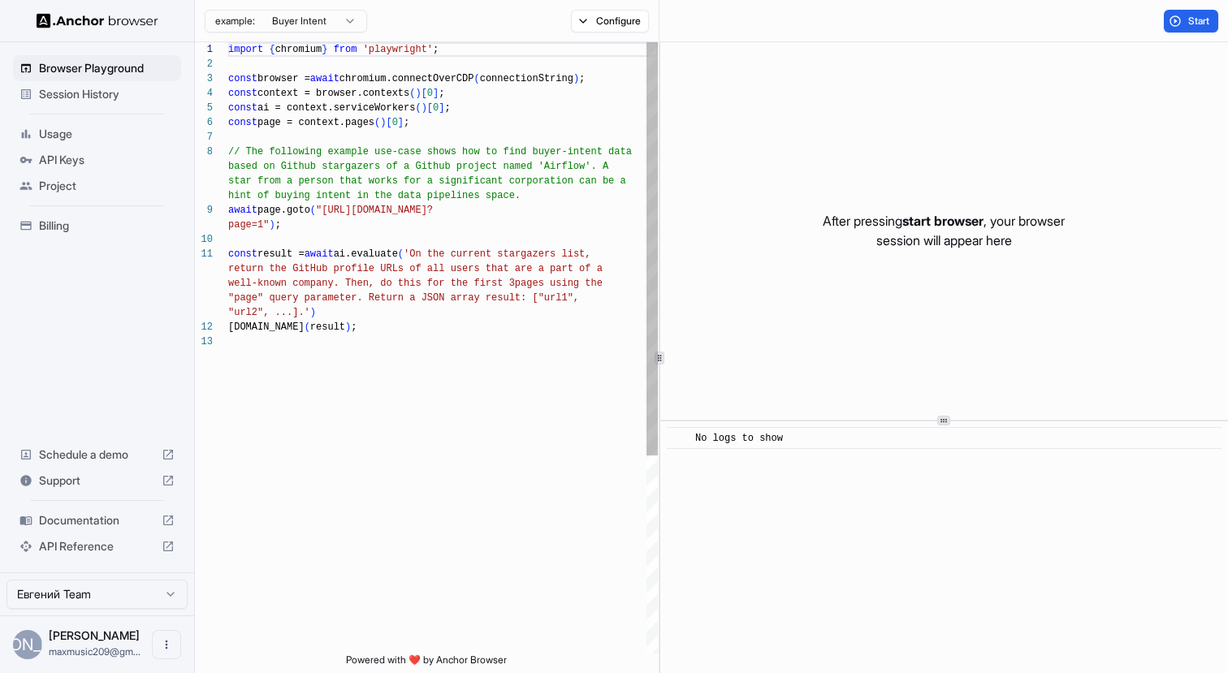
scroll to position [15, 0]
drag, startPoint x: 329, startPoint y: 211, endPoint x: 262, endPoint y: 225, distance: 68.0
click at [262, 225] on div "import { chromium } from 'playwright' ; const browser = await chromium.connectO…" at bounding box center [443, 494] width 430 height 904
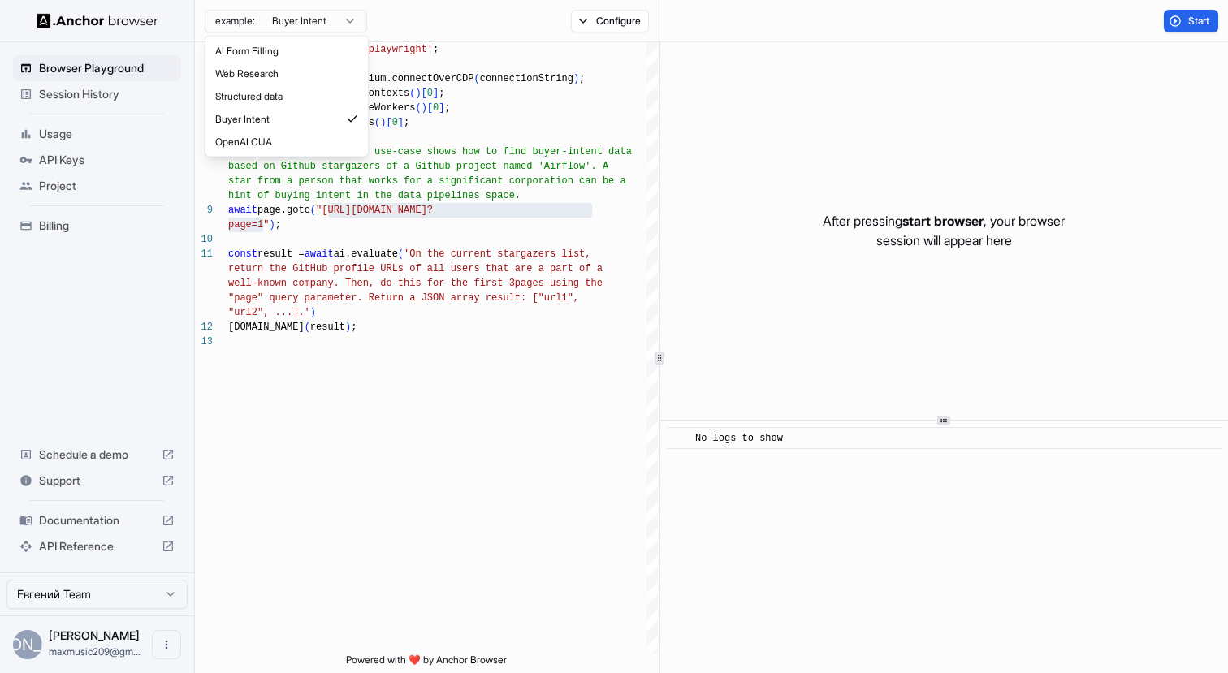
click at [316, 23] on html "Browser Playground Session History Usage API Keys Project Billing Schedule a de…" at bounding box center [614, 336] width 1228 height 673
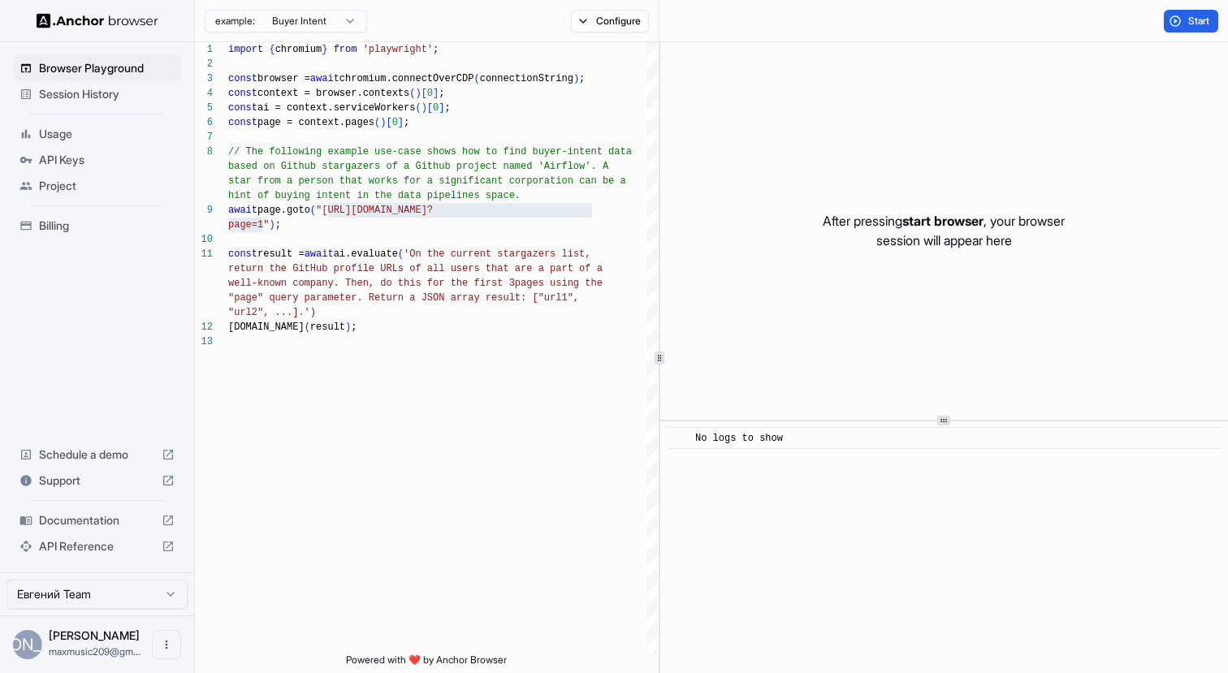
click at [316, 23] on html "Browser Playground Session History Usage API Keys Project Billing Schedule a de…" at bounding box center [614, 336] width 1228 height 673
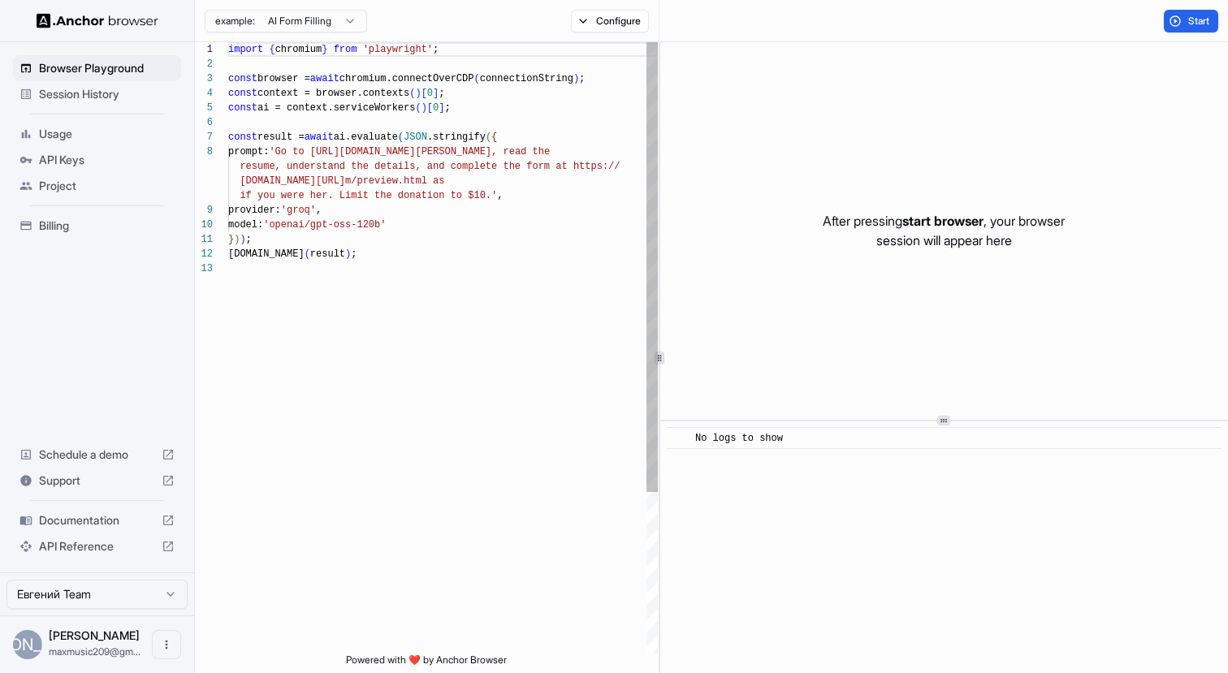
scroll to position [102, 0]
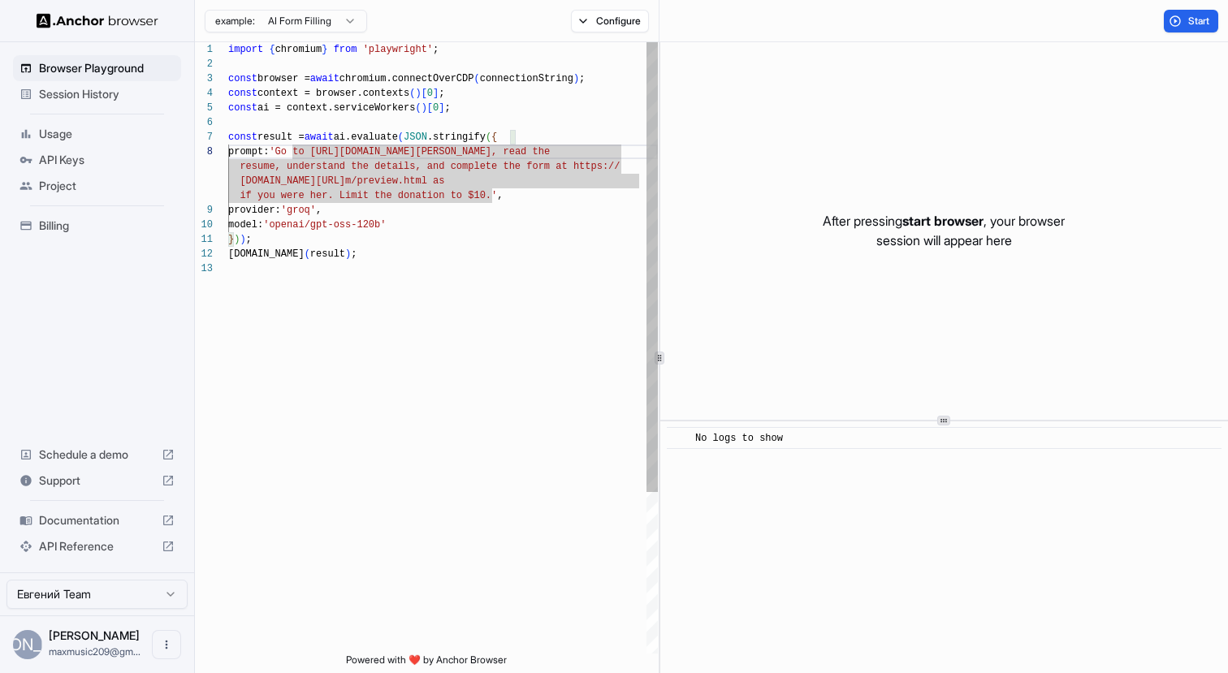
click at [292, 149] on div "import { chromium } from 'playwright' ; const browser = await chromium.connectO…" at bounding box center [443, 457] width 430 height 831
click at [331, 163] on div "import { chromium } from 'playwright' ; const browser = await chromium.connectO…" at bounding box center [443, 457] width 430 height 831
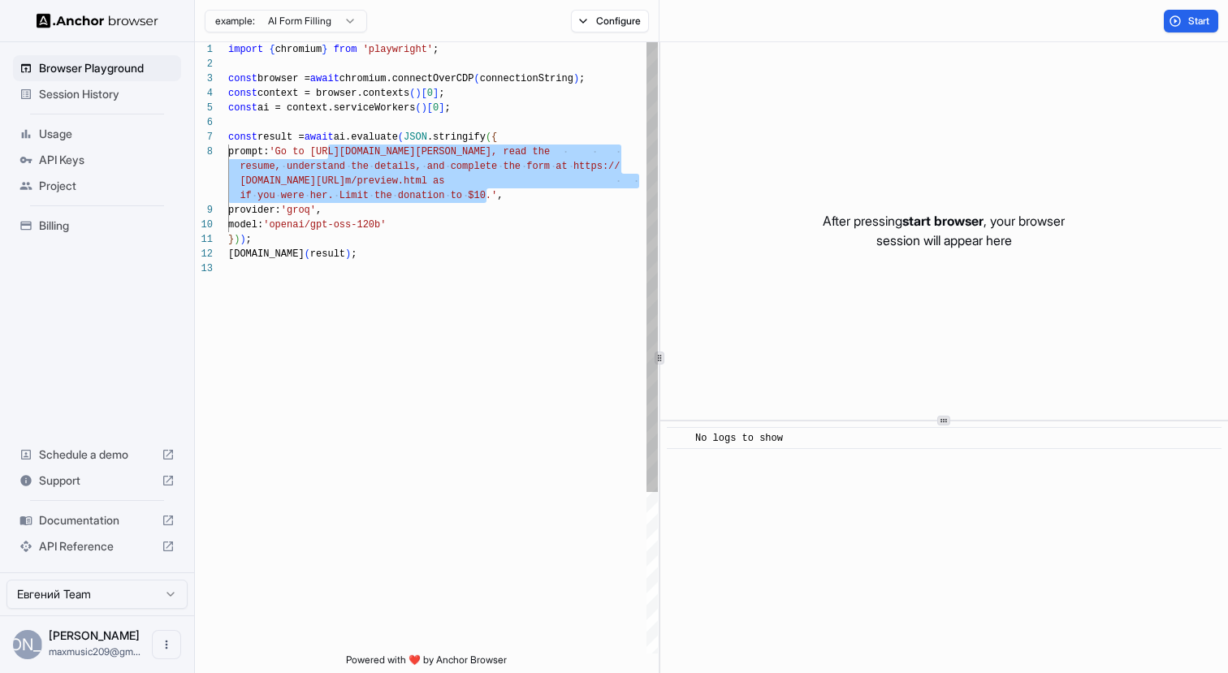
drag, startPoint x: 331, startPoint y: 149, endPoint x: 488, endPoint y: 193, distance: 163.6
click at [488, 193] on div "import { chromium } from 'playwright' ; const browser = await chromium.connectO…" at bounding box center [443, 457] width 430 height 831
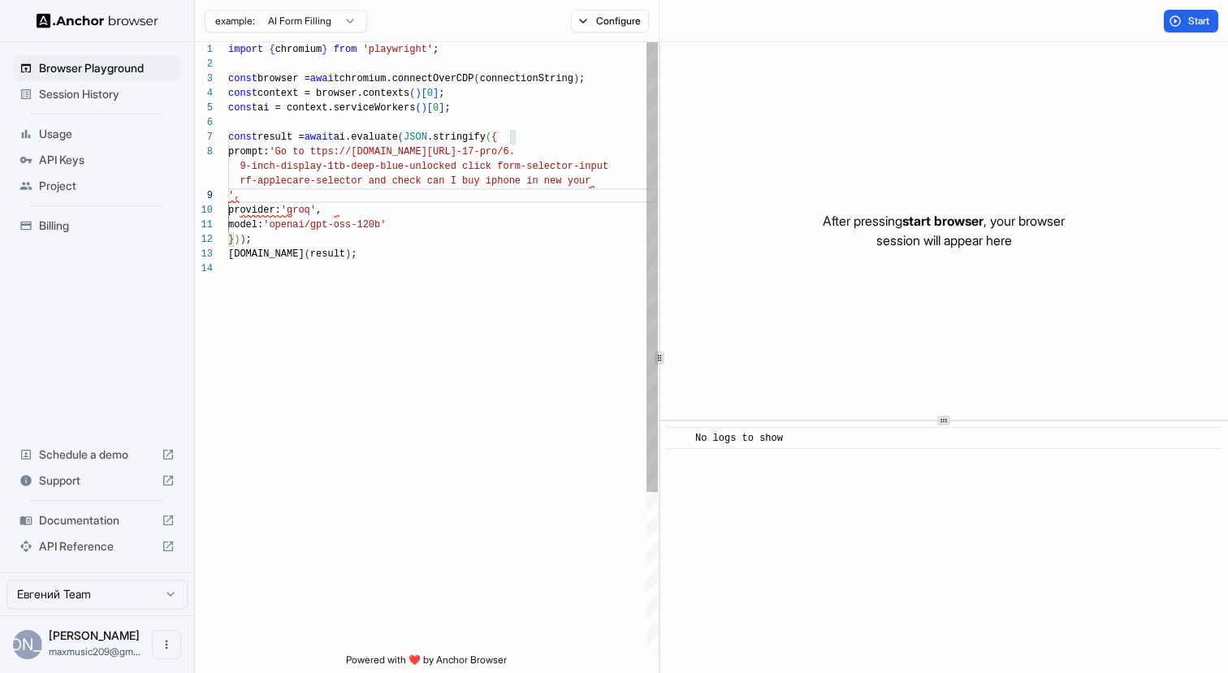
scroll to position [132, 0]
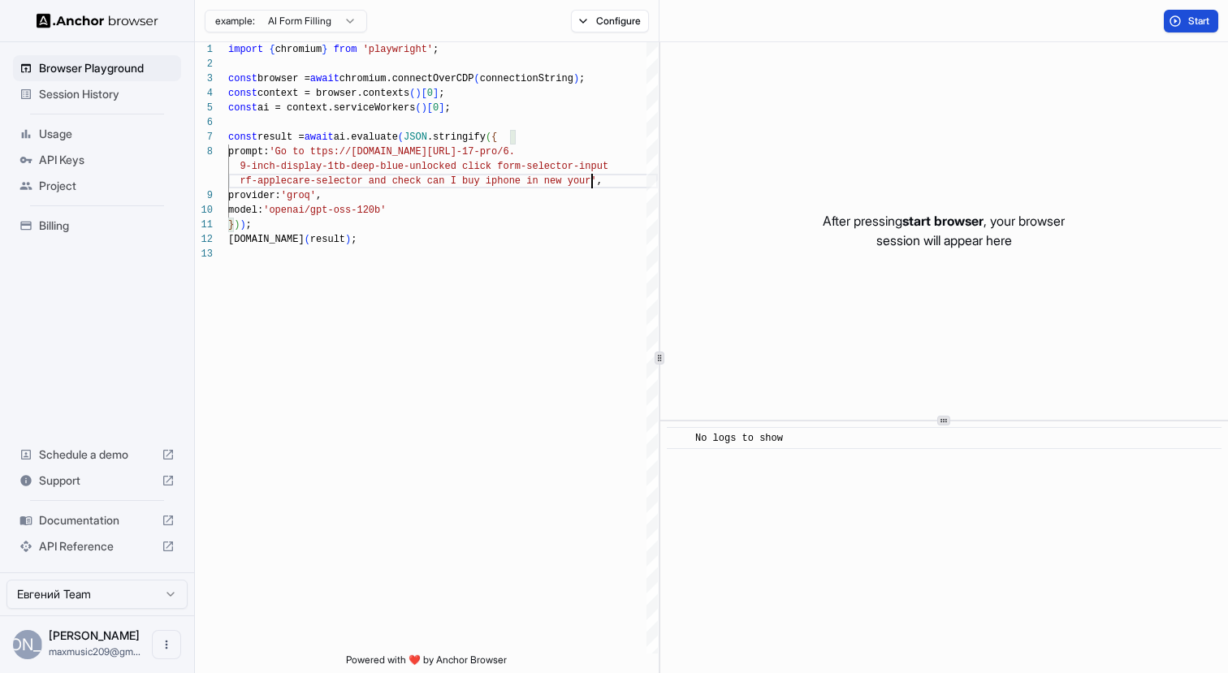
type textarea "**********"
click at [1178, 11] on button "Start" at bounding box center [1191, 21] width 54 height 23
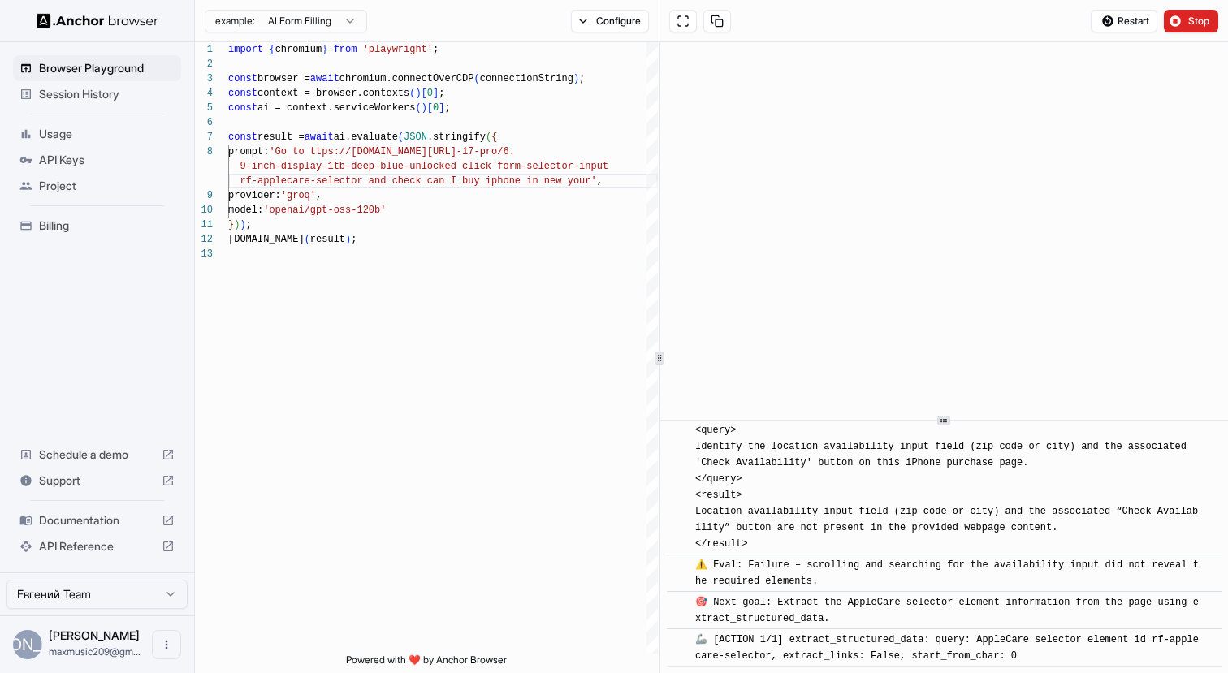
scroll to position [1222, 0]
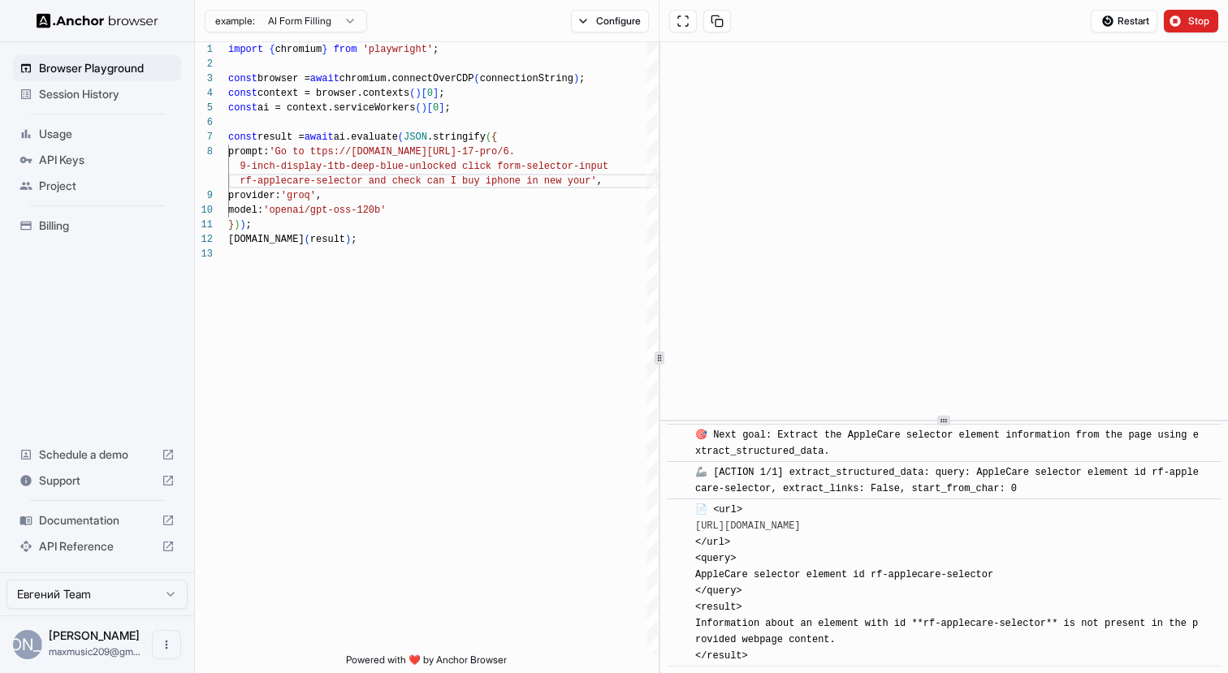
click at [610, 33] on div "example: AI Form Filling Configure" at bounding box center [427, 21] width 465 height 42
click at [590, 18] on button "Configure" at bounding box center [610, 21] width 79 height 23
click at [854, 128] on button "button" at bounding box center [852, 128] width 29 height 16
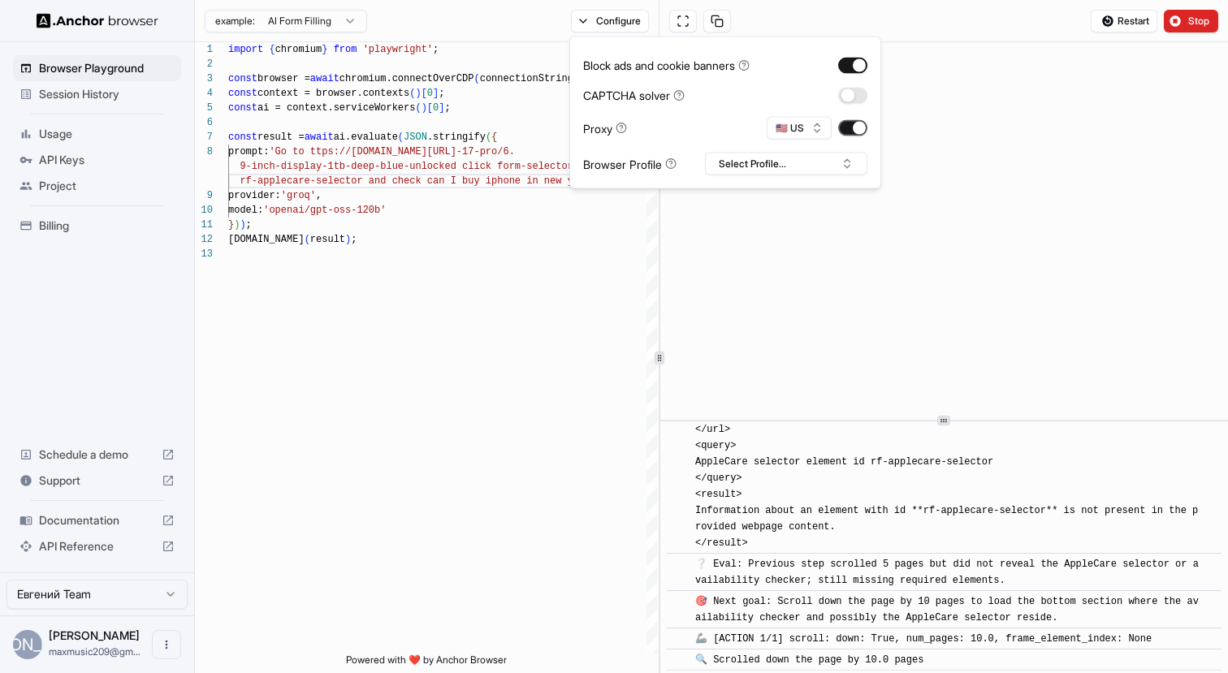
scroll to position [1339, 0]
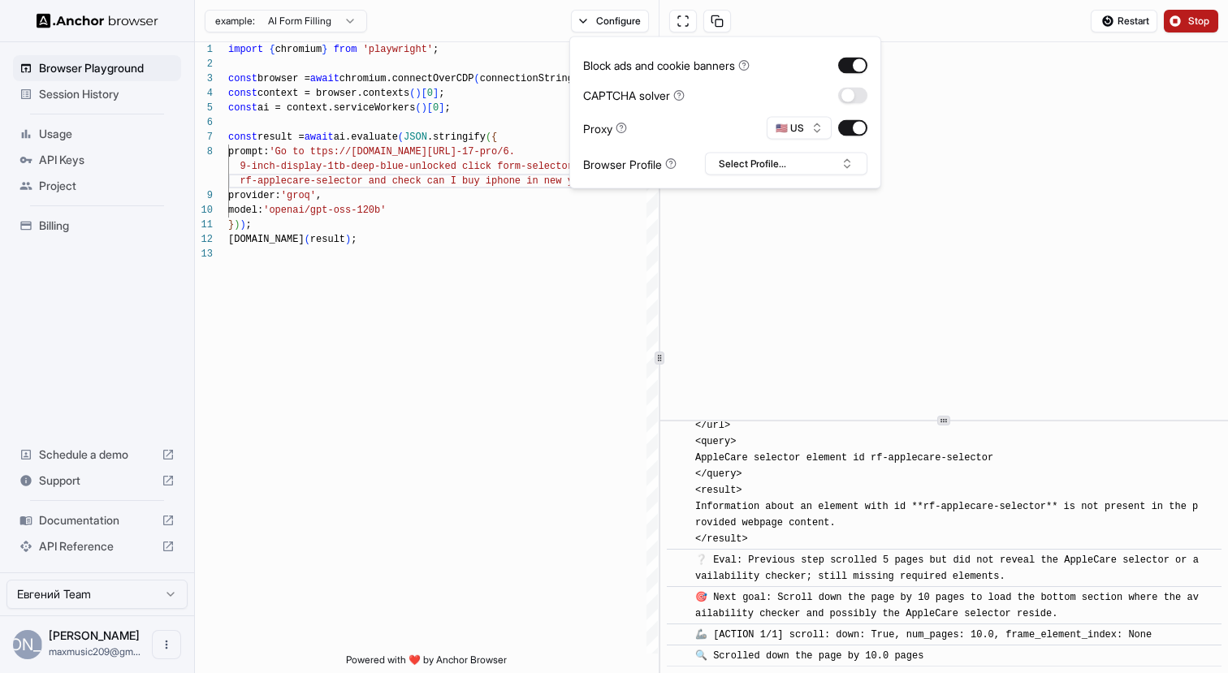
click at [1189, 11] on button "Stop" at bounding box center [1191, 21] width 54 height 23
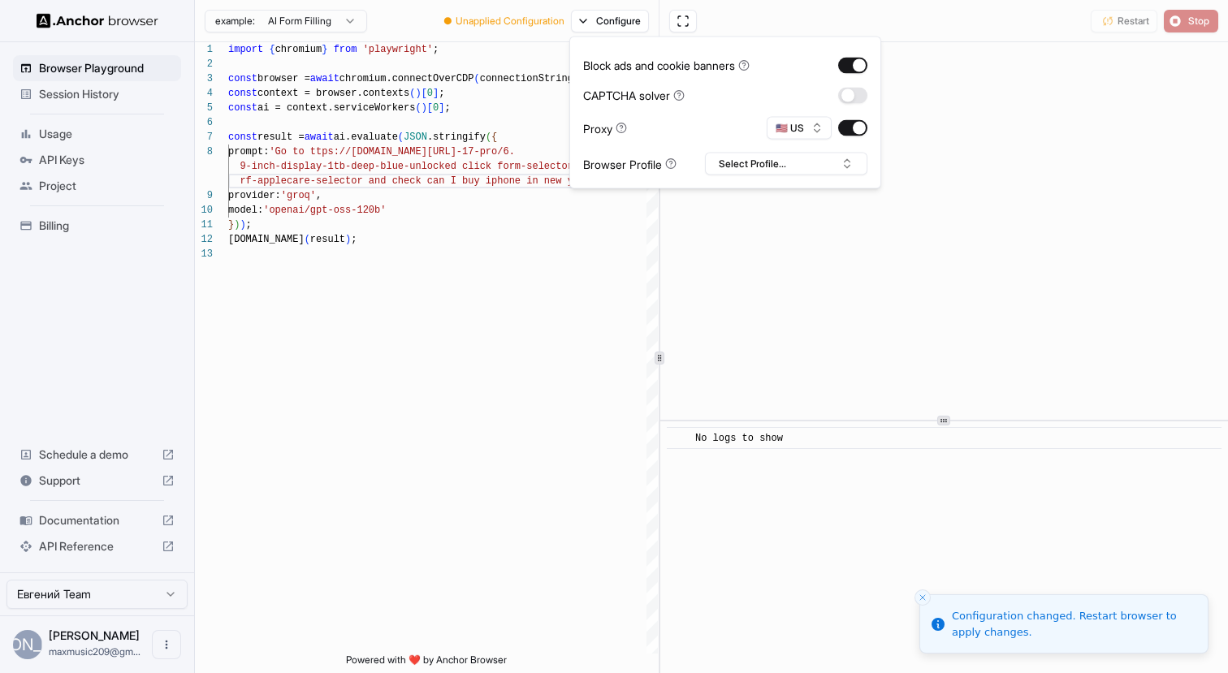
scroll to position [0, 0]
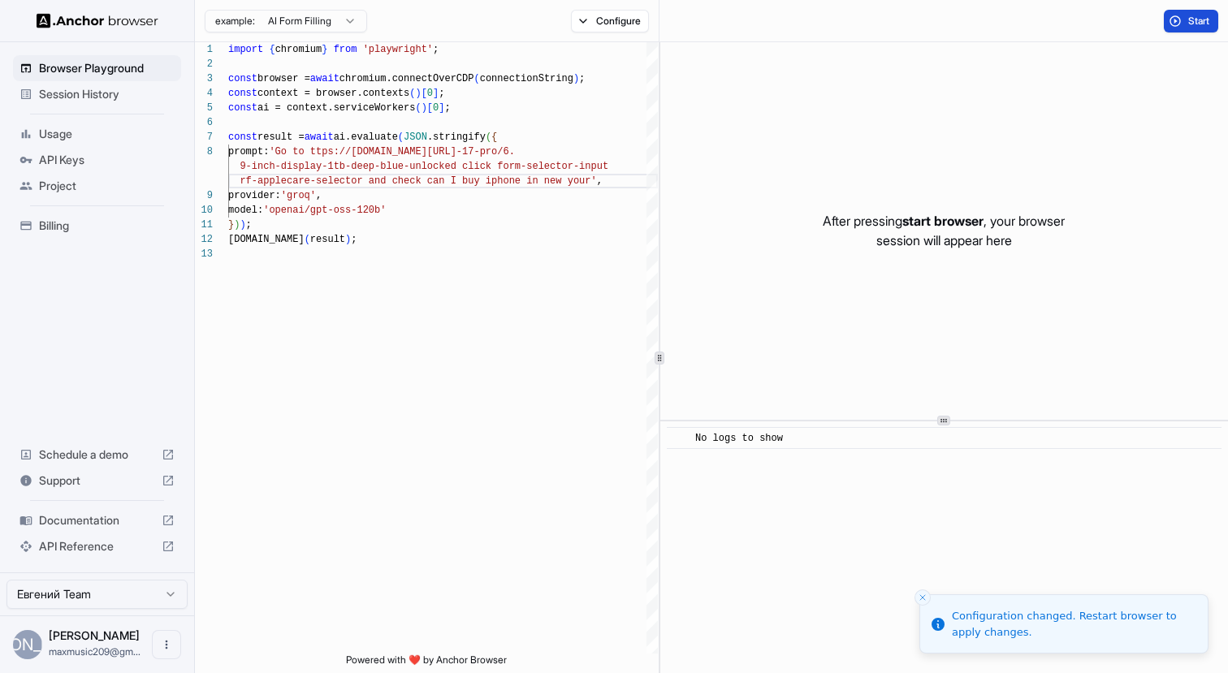
click at [1191, 23] on span "Start" at bounding box center [1199, 21] width 23 height 13
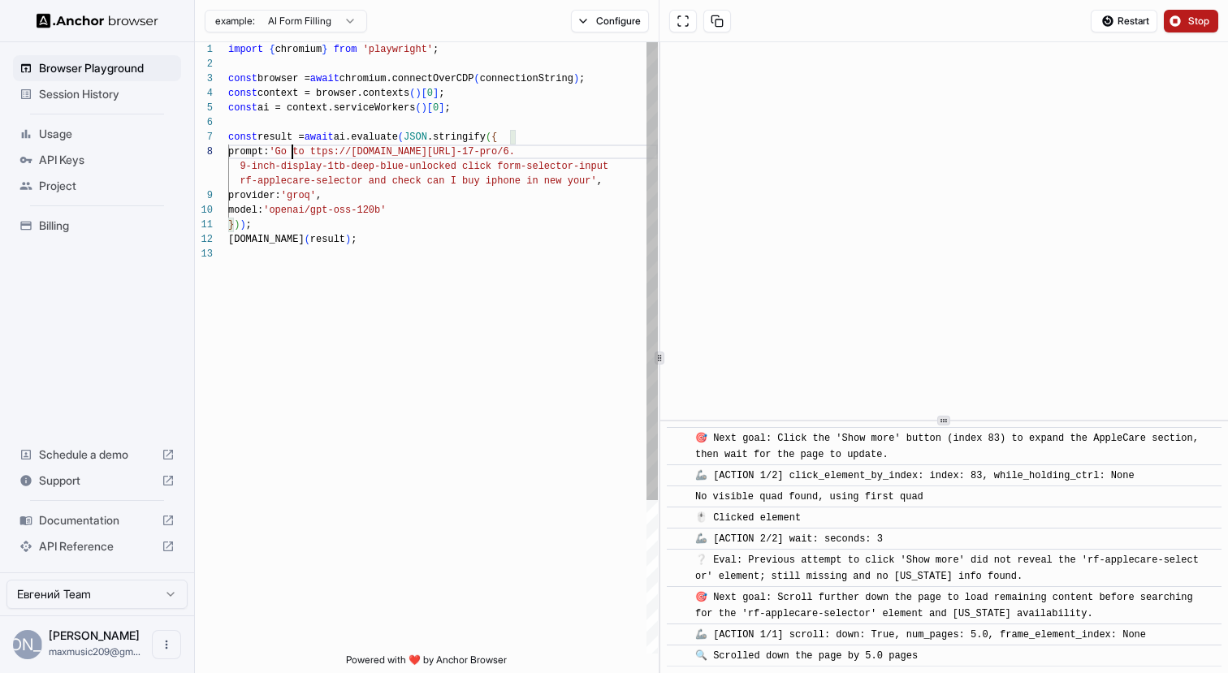
scroll to position [102, 0]
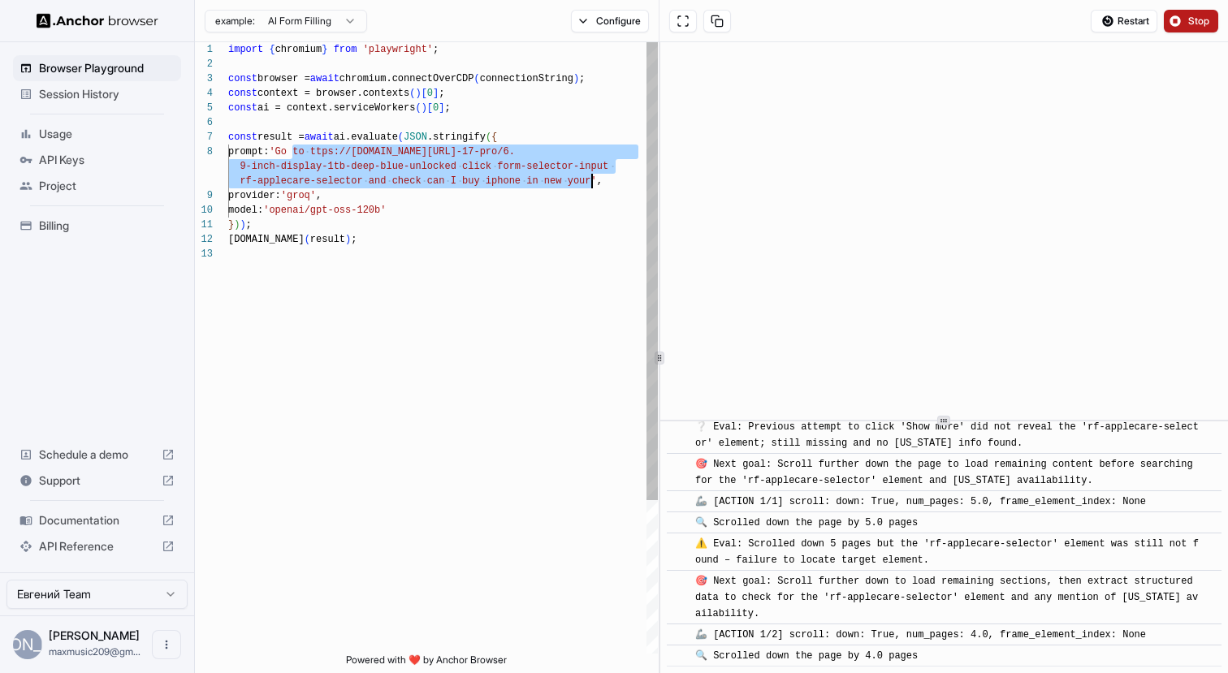
drag, startPoint x: 295, startPoint y: 152, endPoint x: 593, endPoint y: 182, distance: 299.6
click at [593, 182] on div "import { chromium } from 'playwright' ; const browser = await chromium.connectO…" at bounding box center [443, 450] width 430 height 816
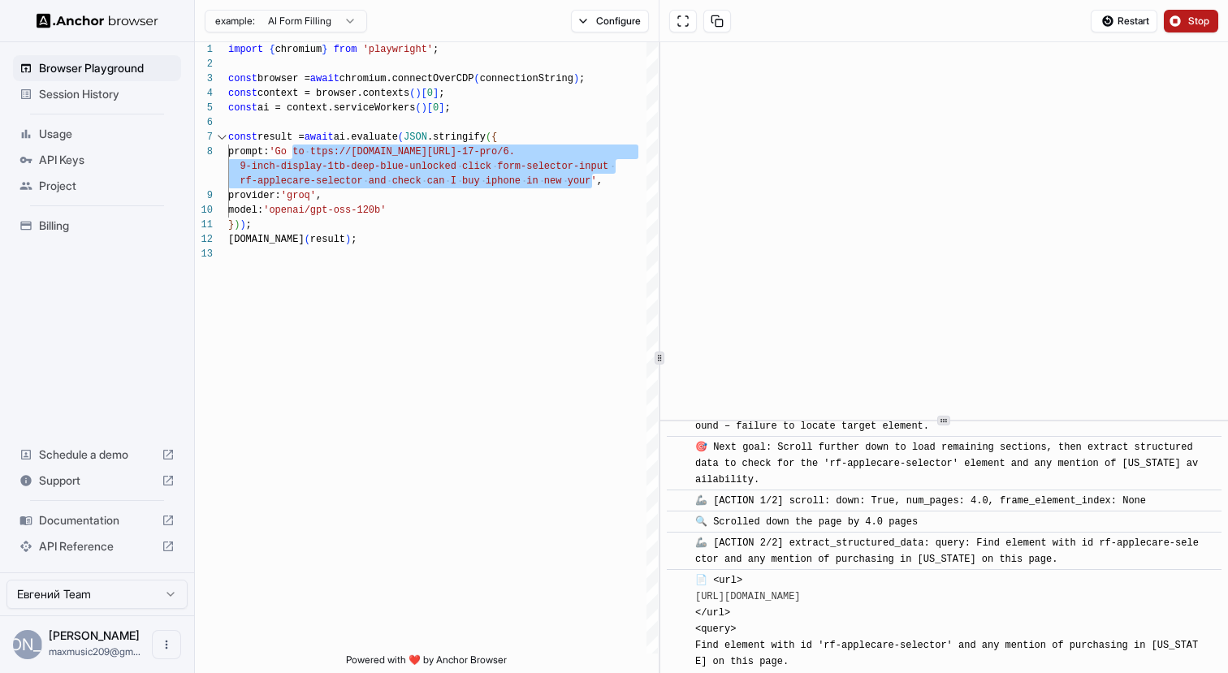
scroll to position [1404, 0]
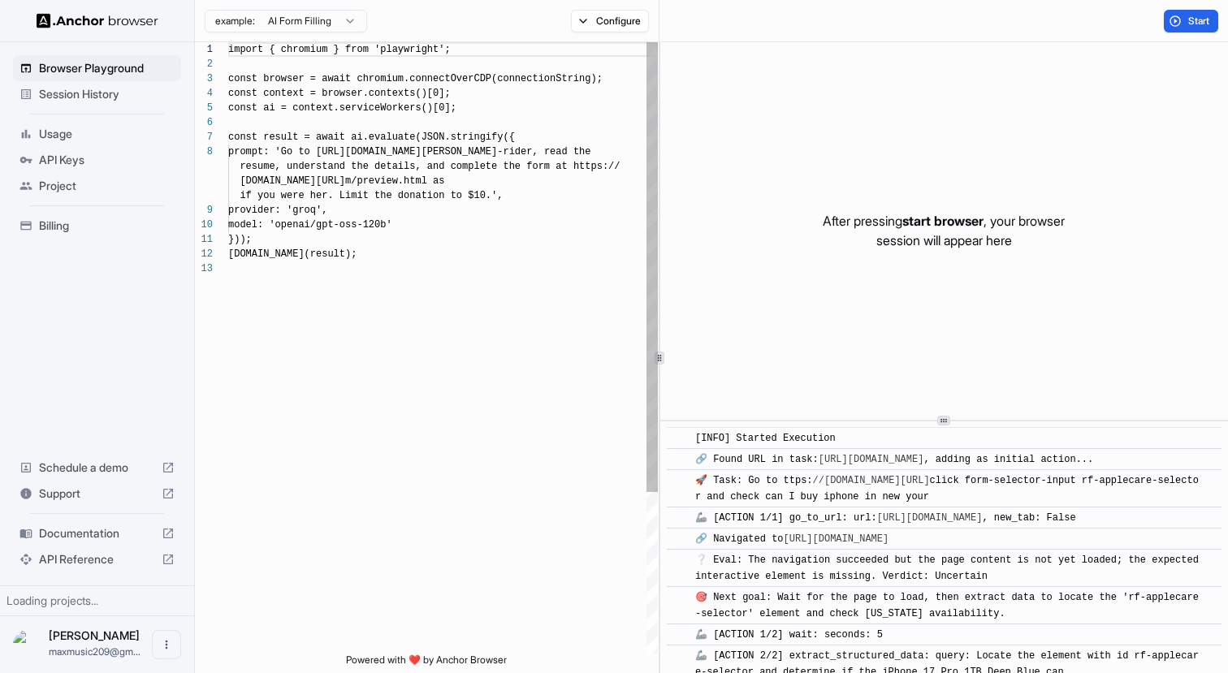
scroll to position [1404, 0]
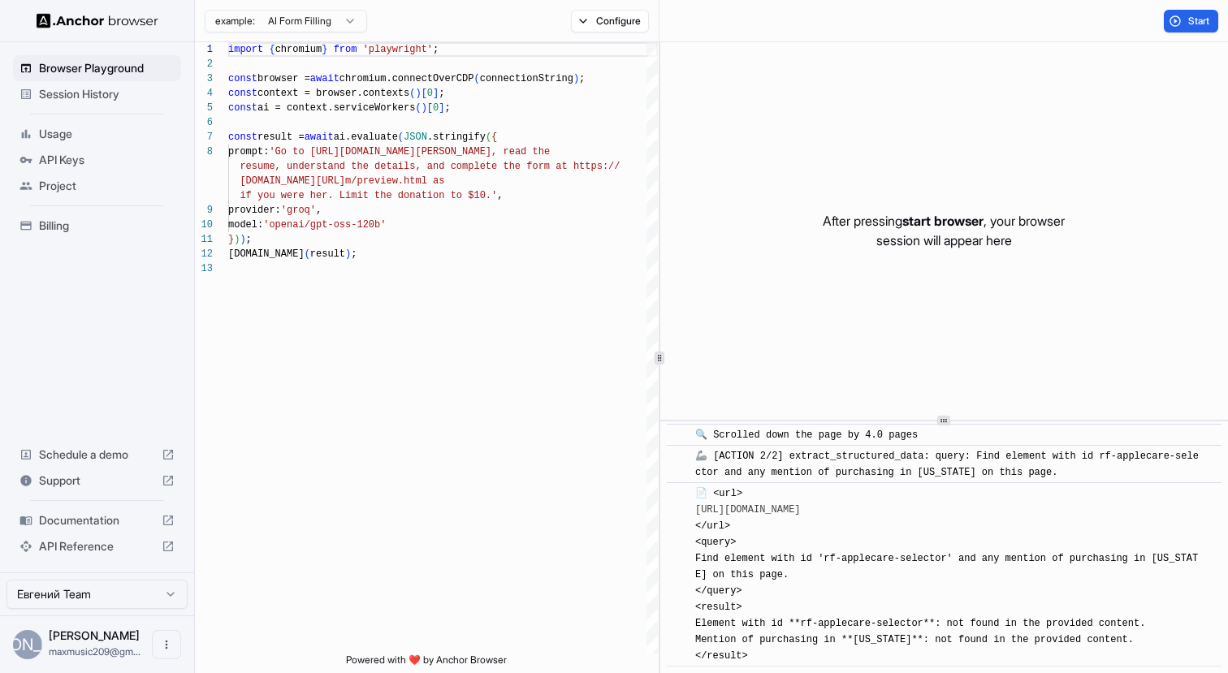
click at [37, 90] on div "Session History" at bounding box center [97, 94] width 168 height 26
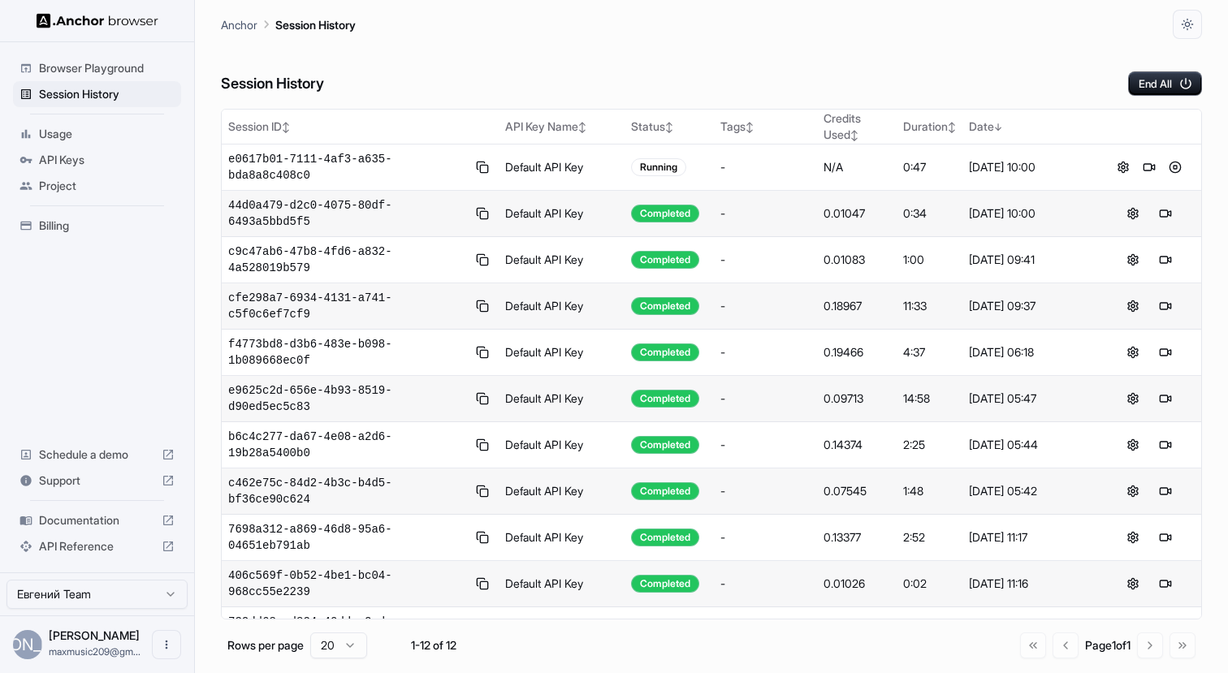
click at [58, 76] on div "Browser Playground" at bounding box center [97, 68] width 168 height 26
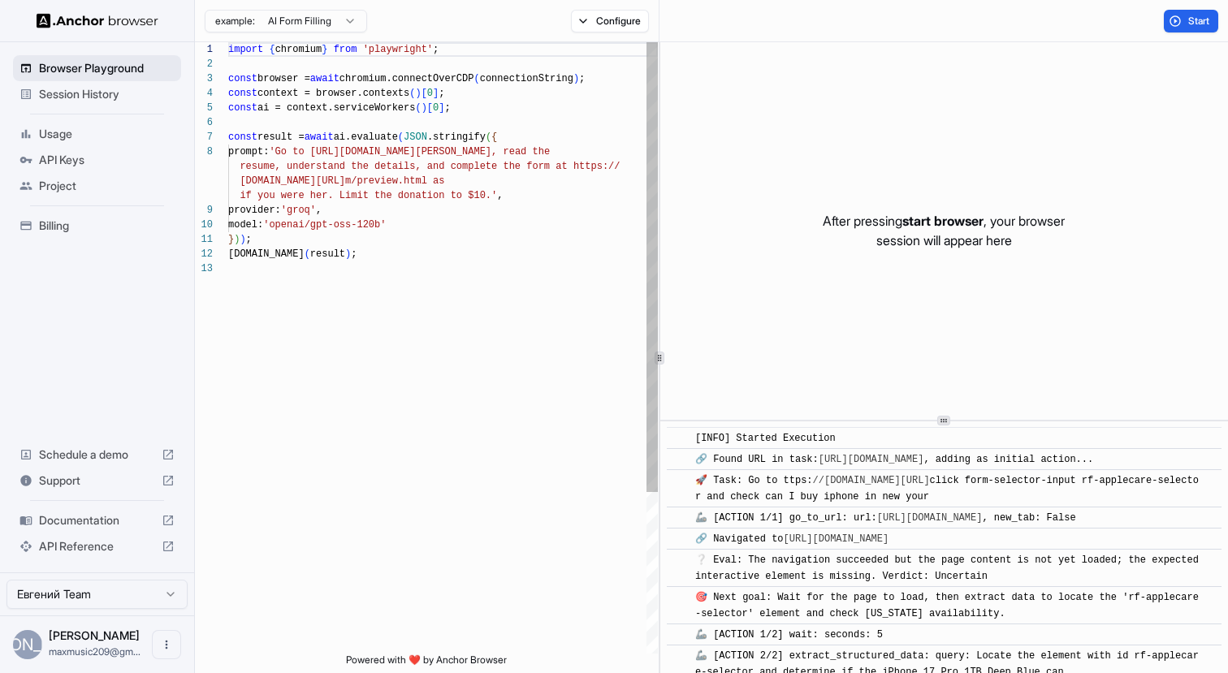
scroll to position [1404, 0]
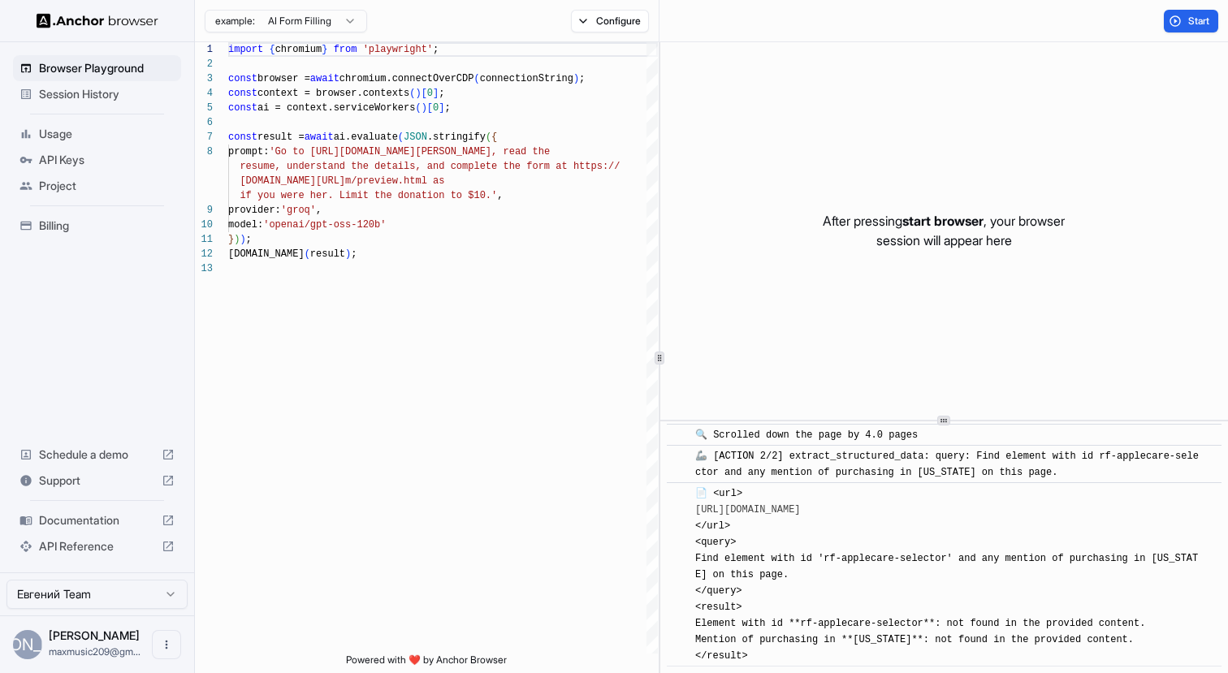
click at [74, 15] on img at bounding box center [98, 20] width 122 height 15
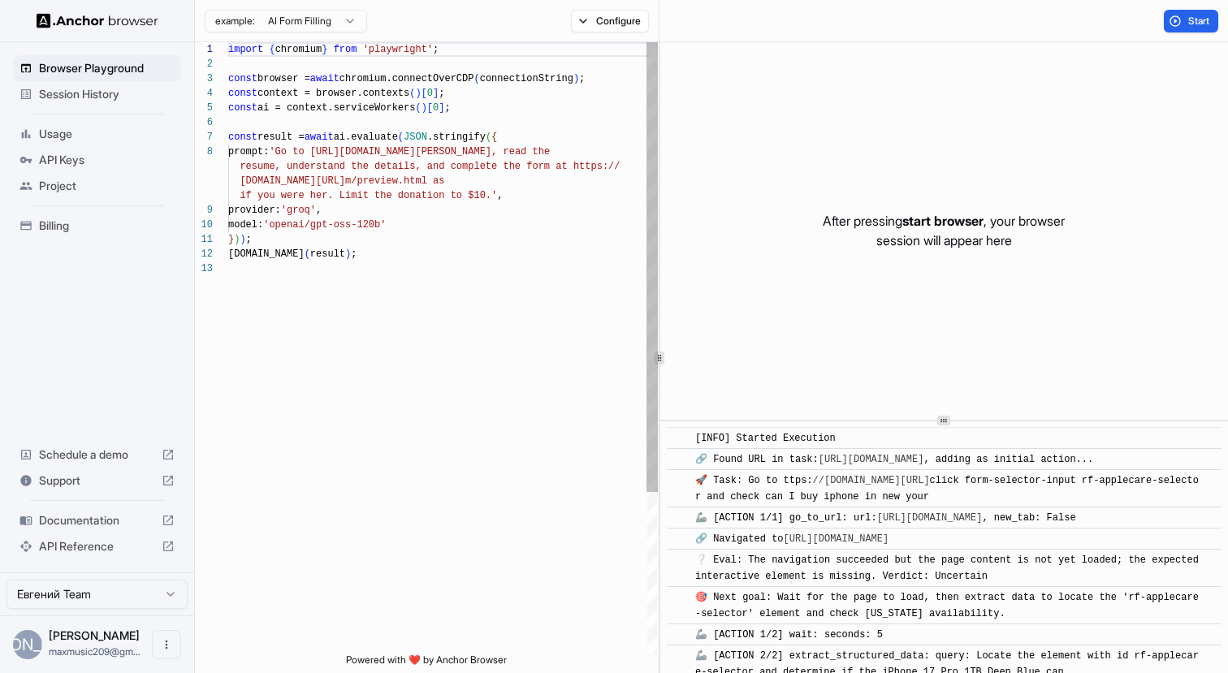
scroll to position [1404, 0]
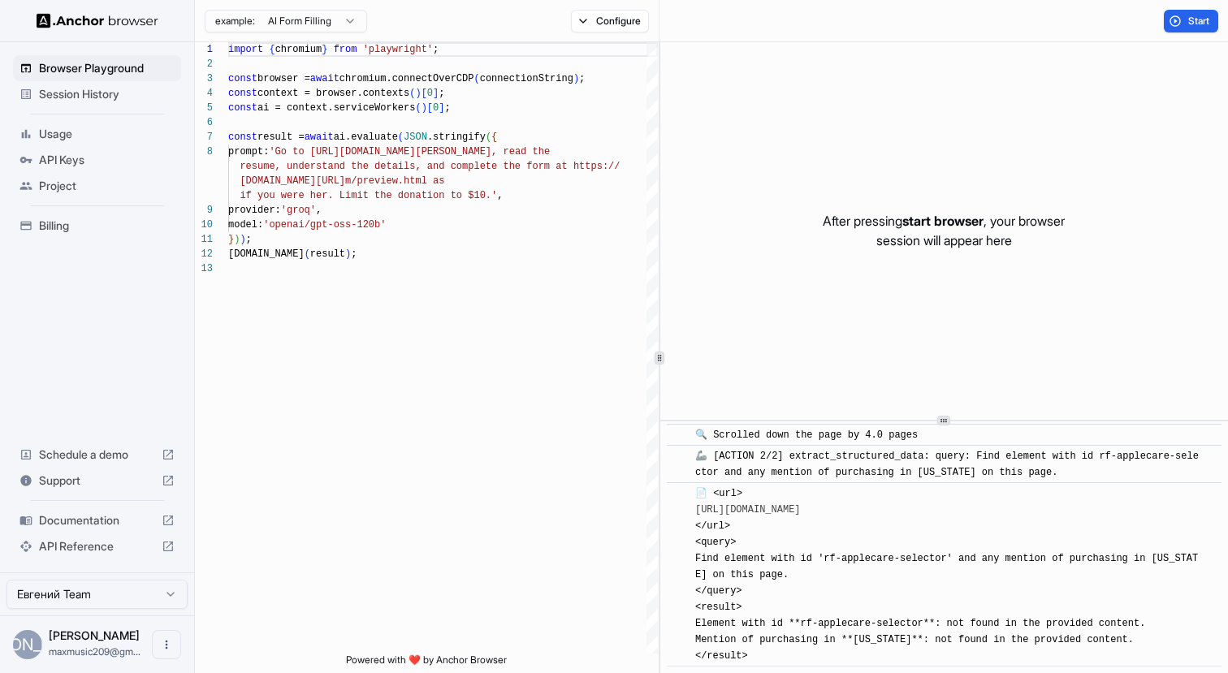
click at [80, 466] on div "Schedule a demo" at bounding box center [97, 455] width 168 height 26
click at [100, 184] on span "Project" at bounding box center [107, 186] width 136 height 16
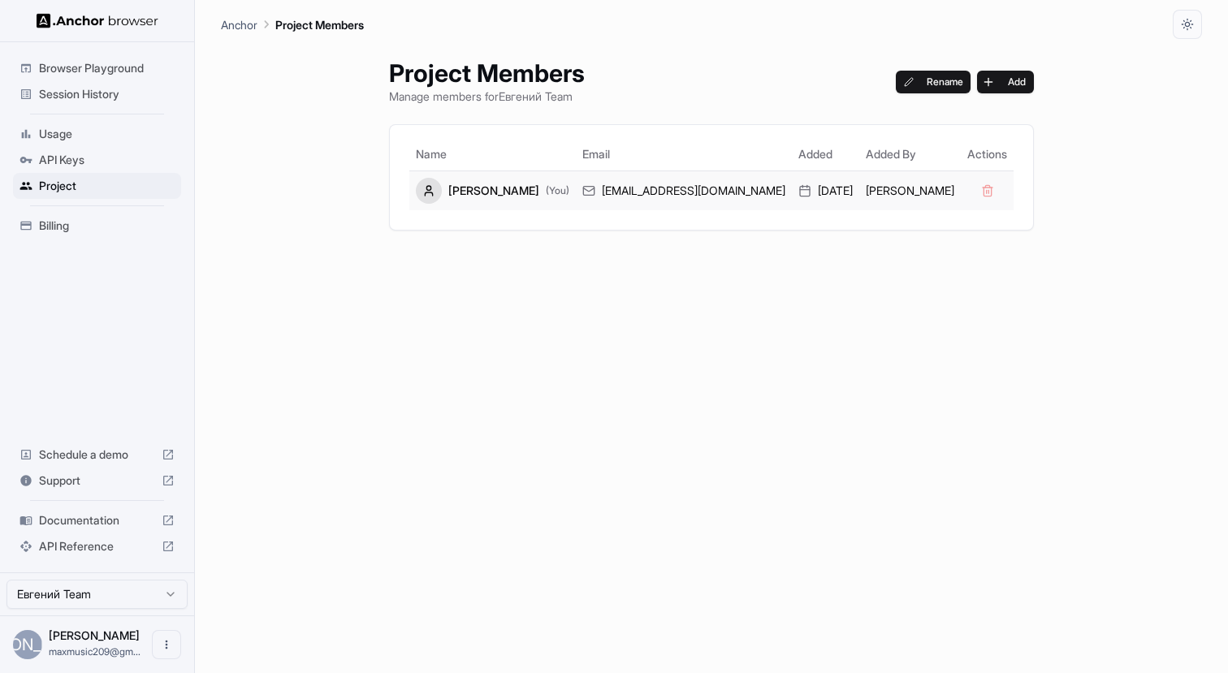
click at [569, 194] on span "(You)" at bounding box center [558, 190] width 24 height 13
click at [84, 128] on span "Usage" at bounding box center [107, 134] width 136 height 16
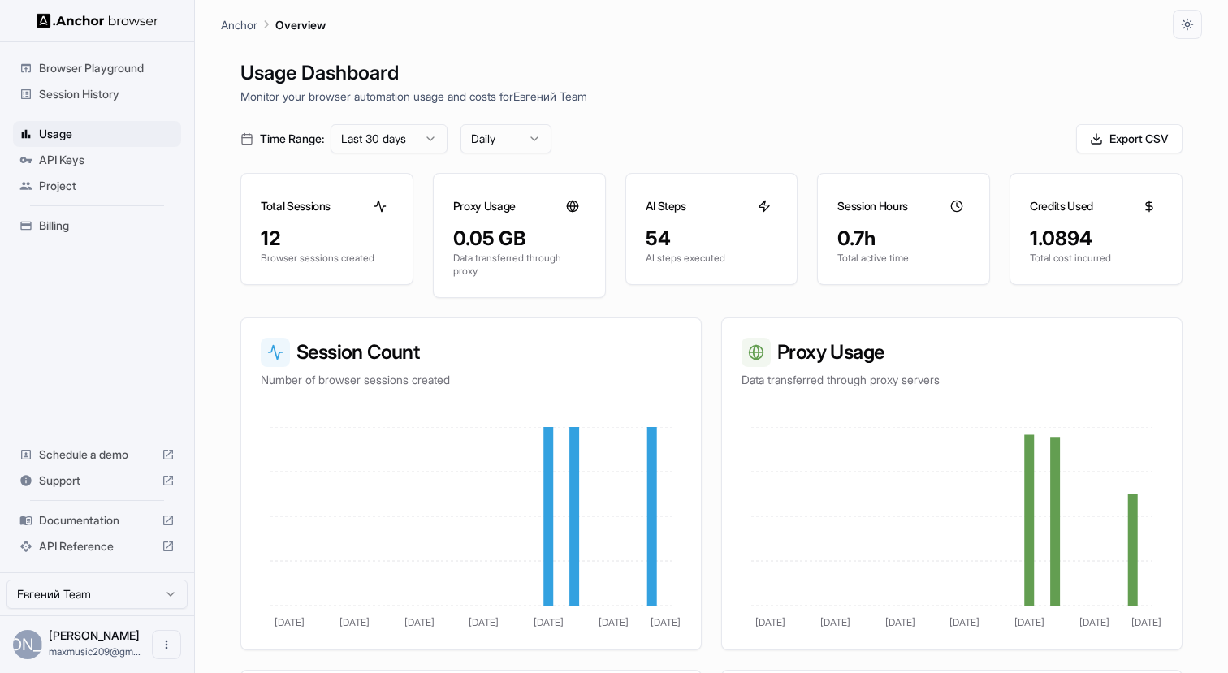
click at [1076, 218] on div "Credits Used" at bounding box center [1095, 200] width 171 height 52
click at [101, 72] on span "Browser Playground" at bounding box center [107, 68] width 136 height 16
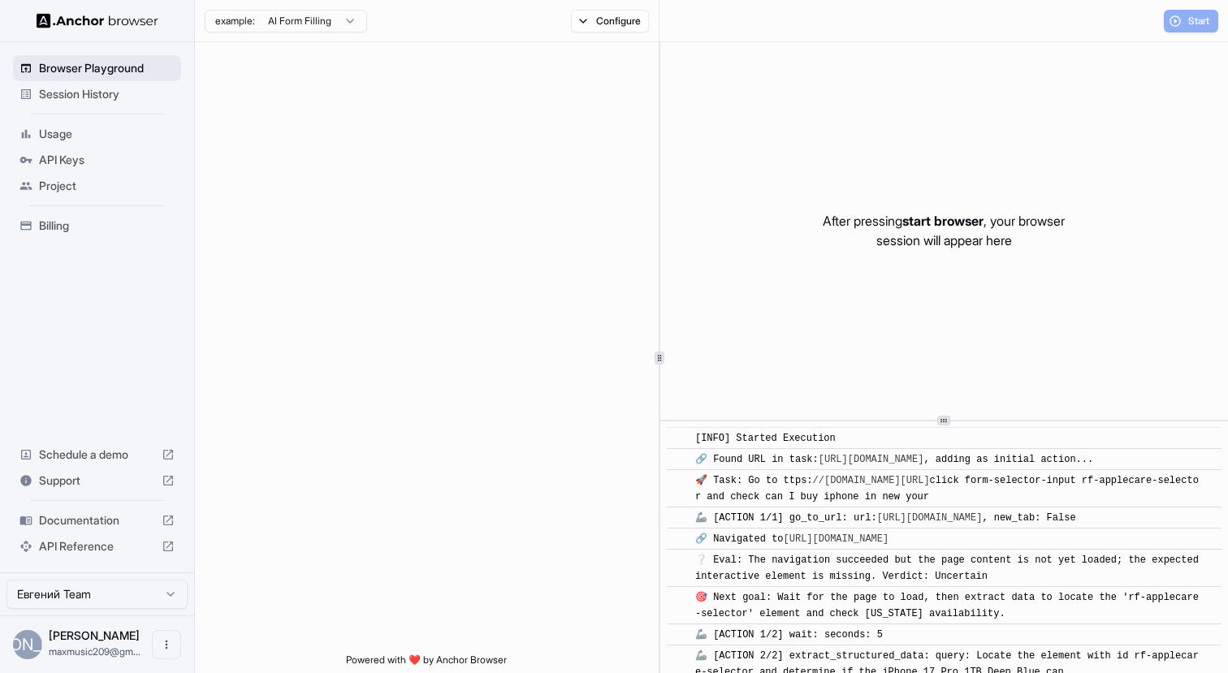
scroll to position [1404, 0]
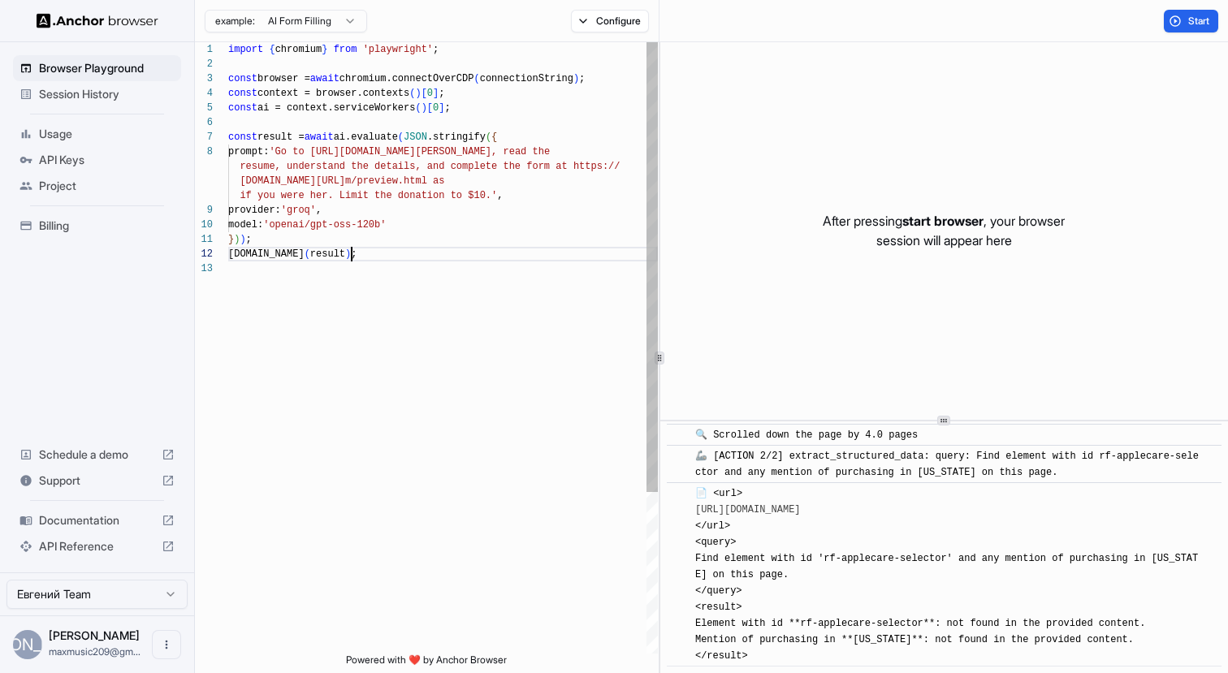
click at [380, 249] on div "import { chromium } from 'playwright' ; const browser = await chromium.connectO…" at bounding box center [443, 457] width 430 height 831
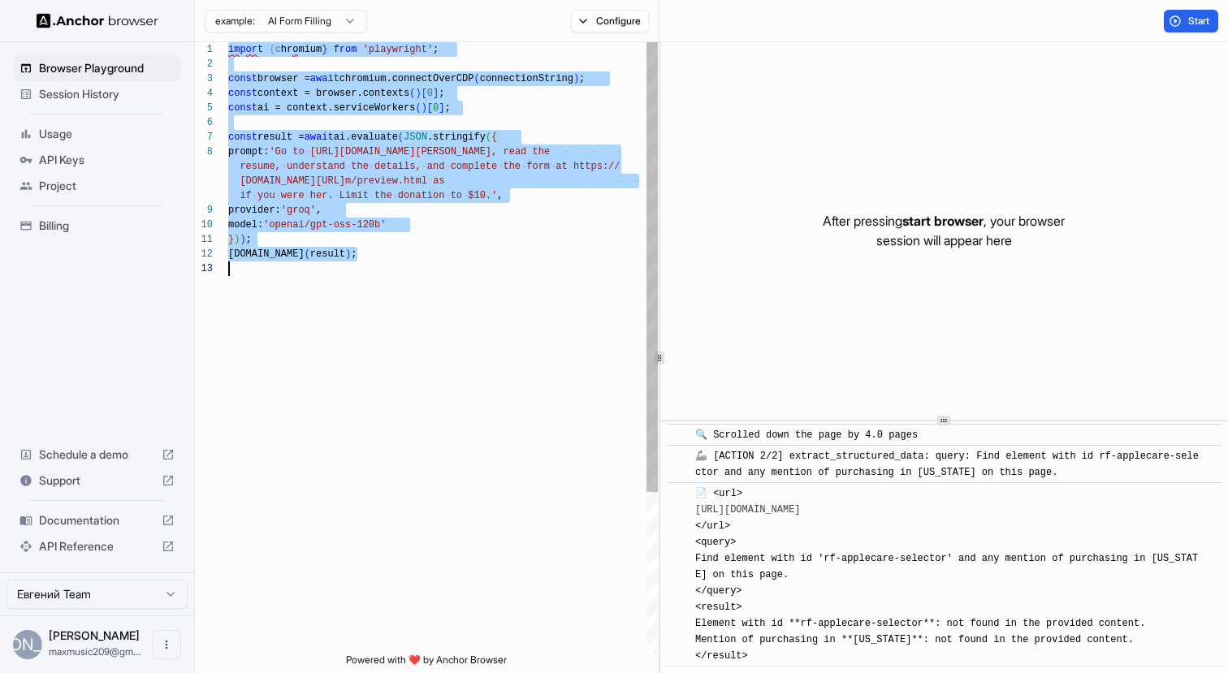
scroll to position [0, 0]
click at [438, 134] on div "import { c hromium } from 'playwright' ; const browser = await chromium.connect…" at bounding box center [443, 457] width 430 height 831
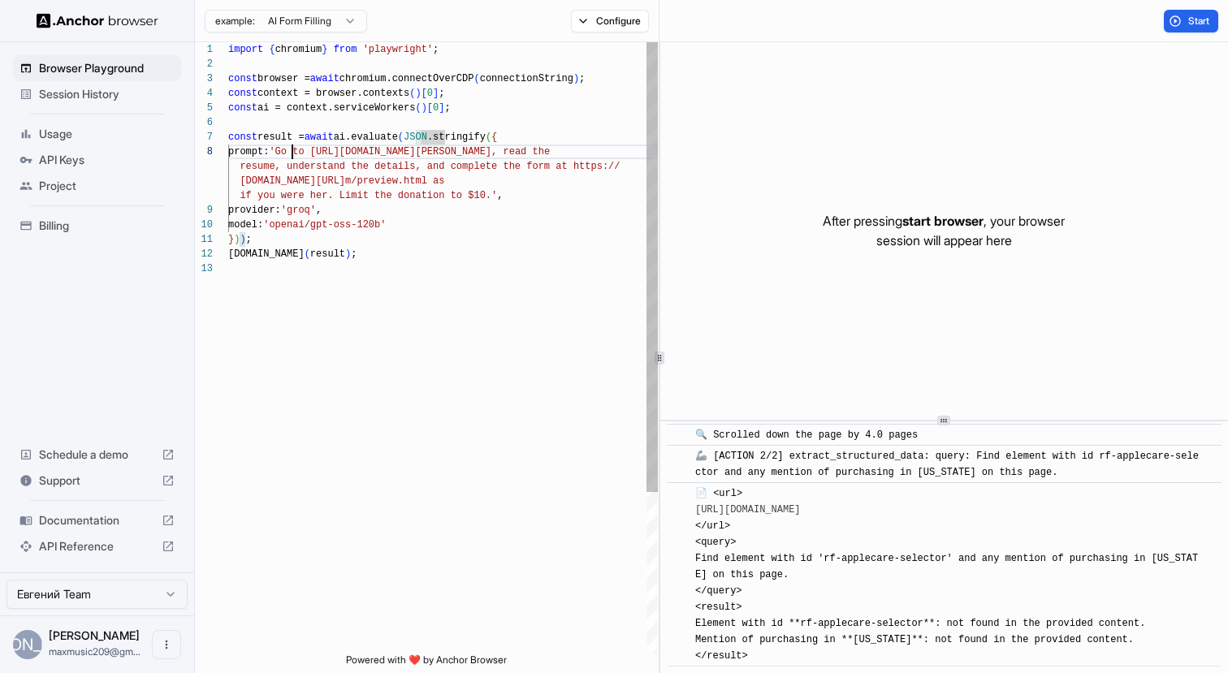
scroll to position [102, 0]
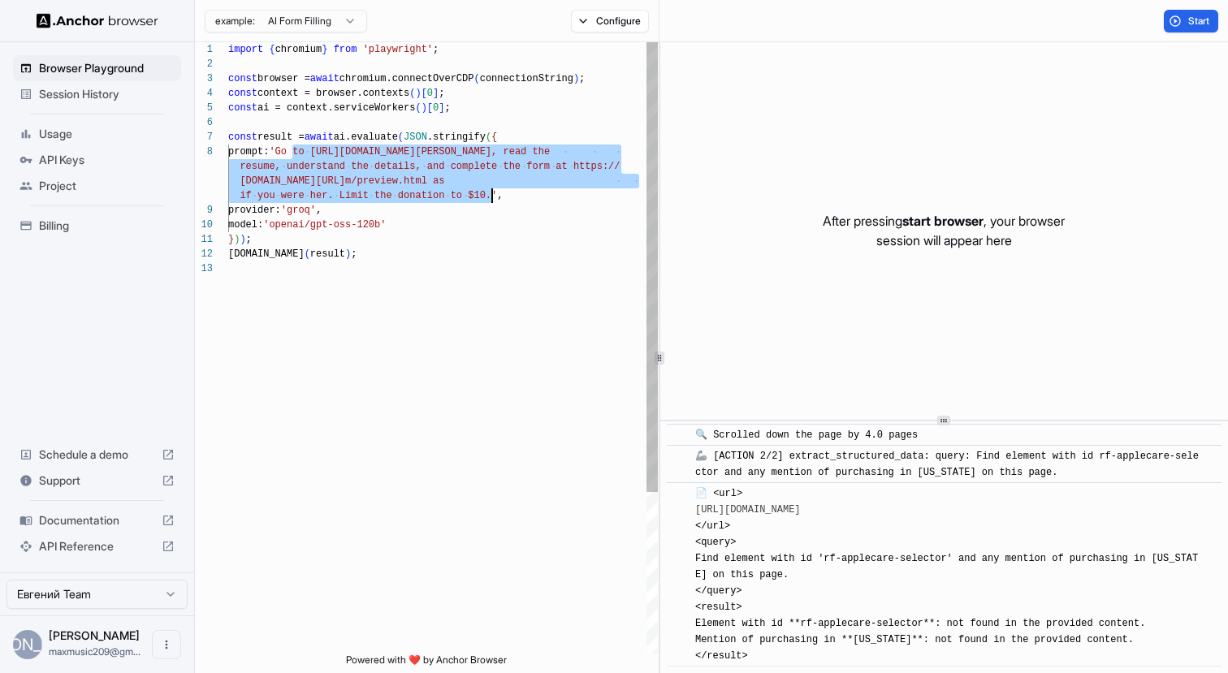
drag, startPoint x: 293, startPoint y: 153, endPoint x: 494, endPoint y: 191, distance: 204.2
click at [494, 191] on div "import { chromium } from 'playwright' ; const browser = await chromium.connectO…" at bounding box center [443, 457] width 430 height 831
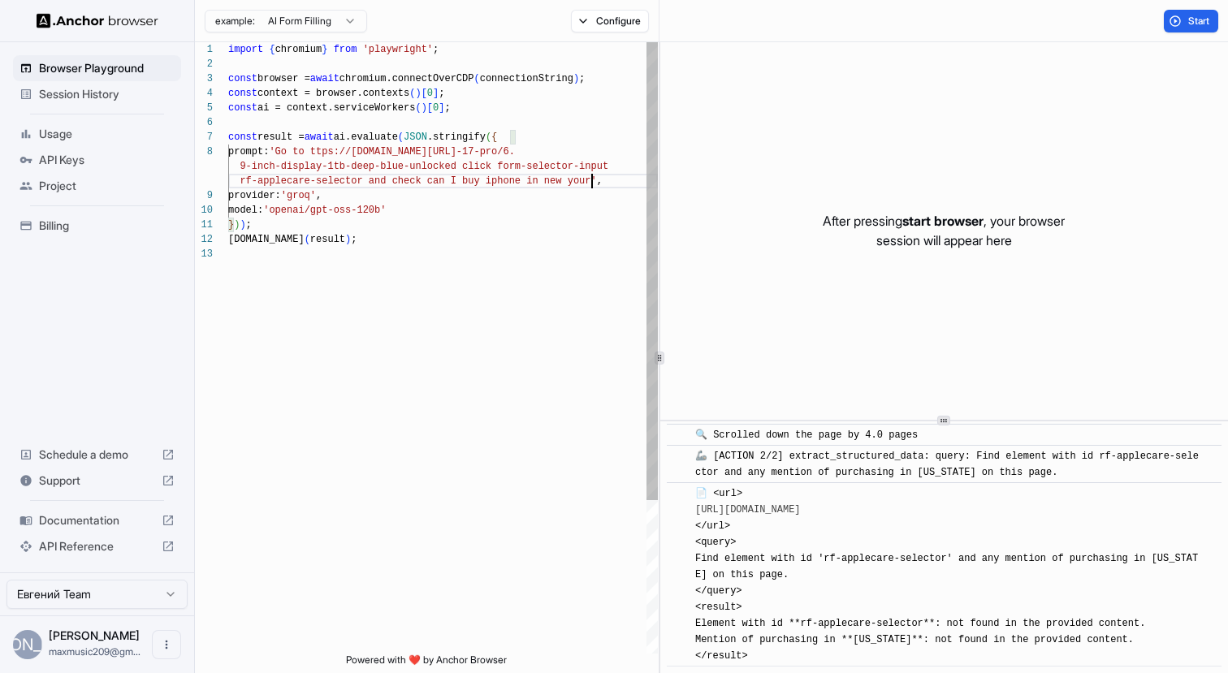
scroll to position [132, 0]
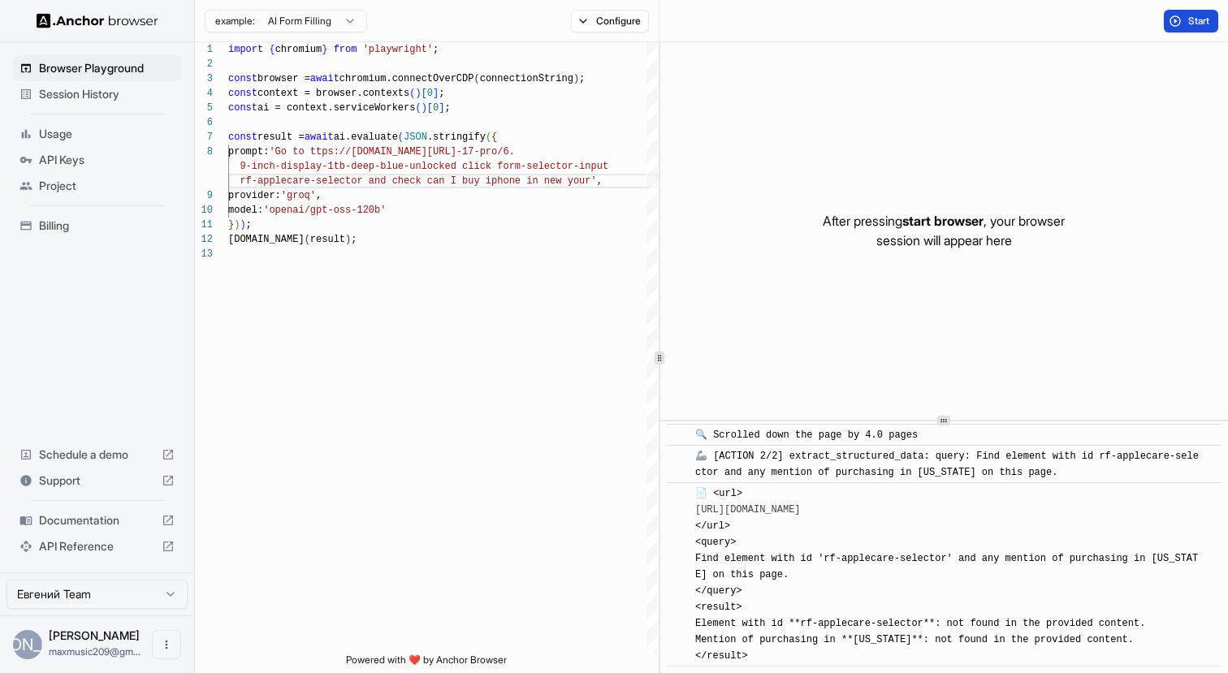
click at [1185, 21] on button "Start" at bounding box center [1191, 21] width 54 height 23
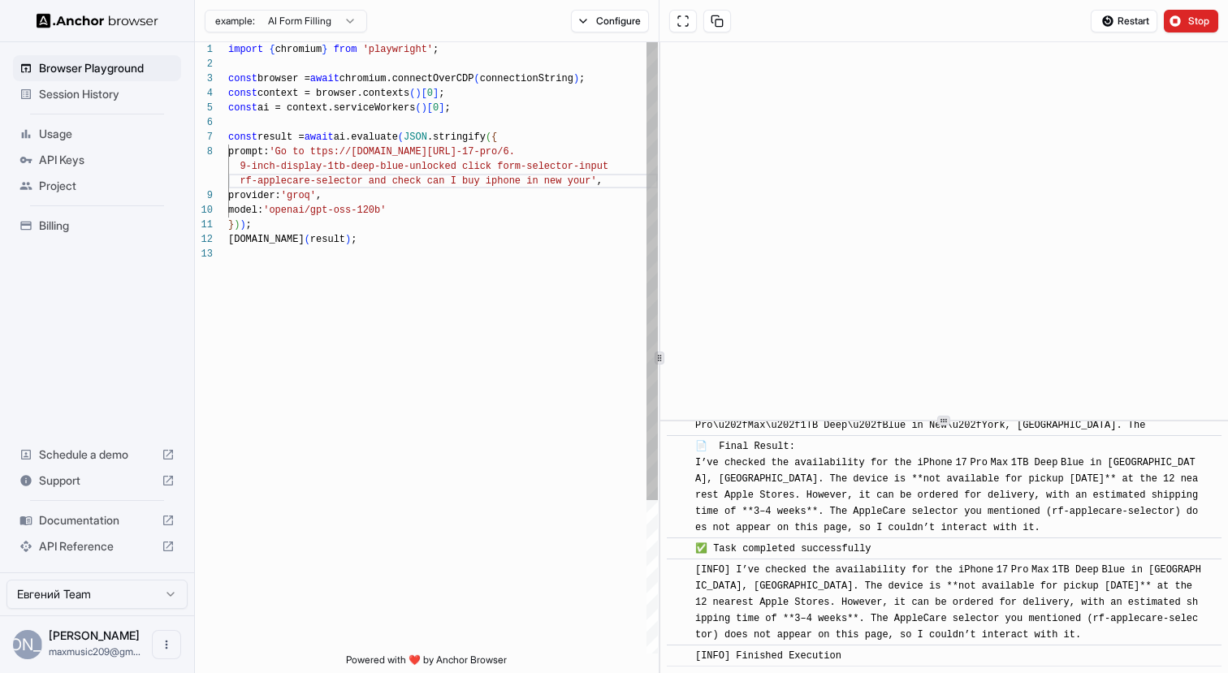
scroll to position [102, 0]
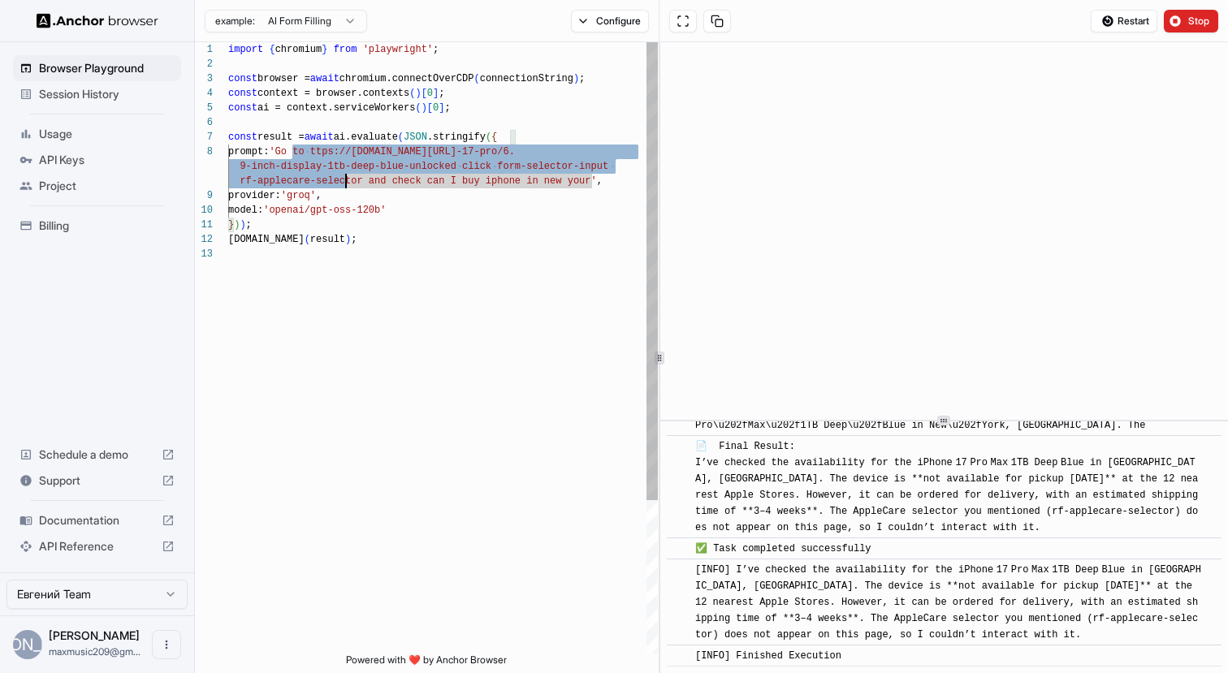
type textarea "**********"
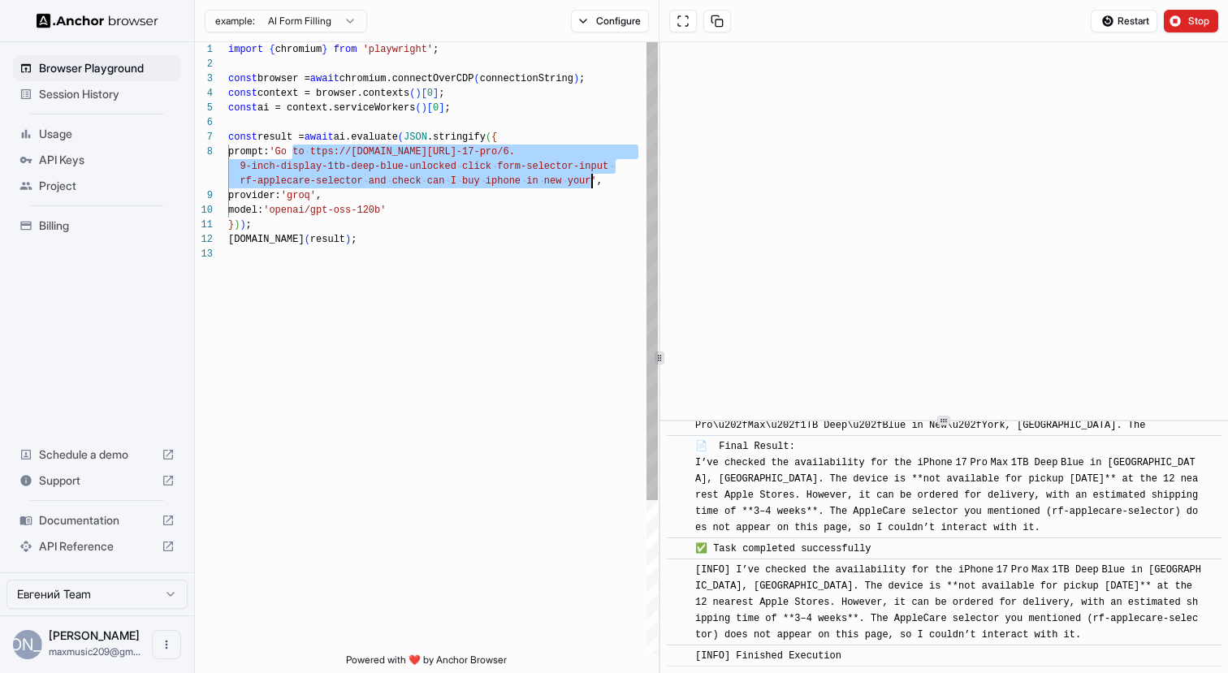
drag, startPoint x: 294, startPoint y: 153, endPoint x: 593, endPoint y: 187, distance: 300.8
click at [593, 187] on div "import { chromium } from 'playwright' ; const browser = await chromium.connectO…" at bounding box center [443, 450] width 430 height 816
